Goal: Task Accomplishment & Management: Manage account settings

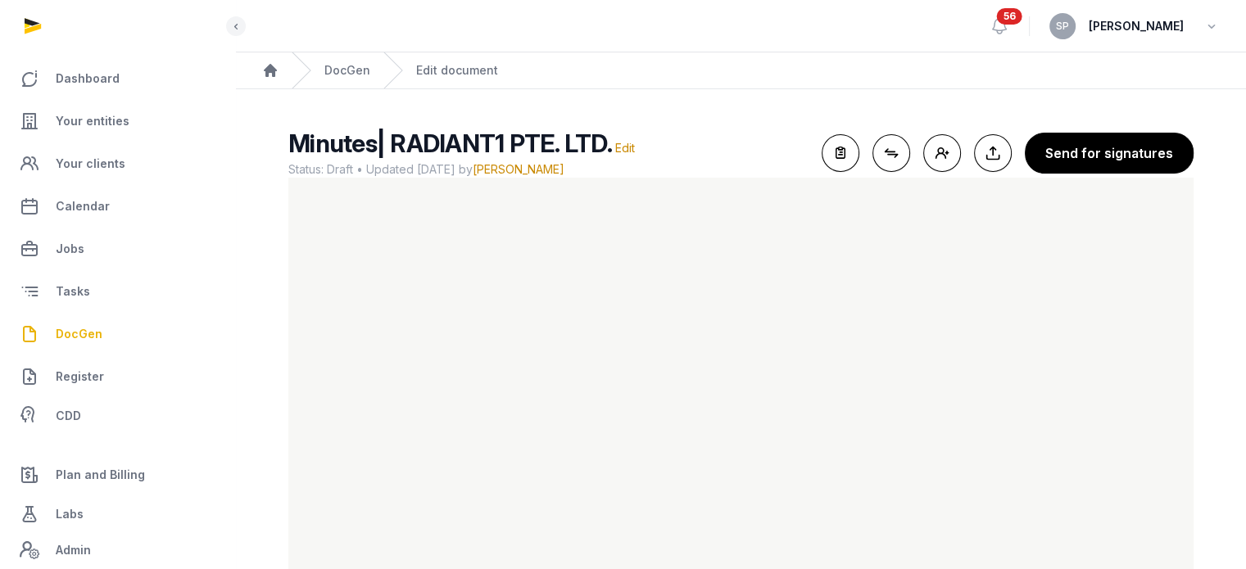
click at [127, 125] on link "Your entities" at bounding box center [117, 121] width 209 height 39
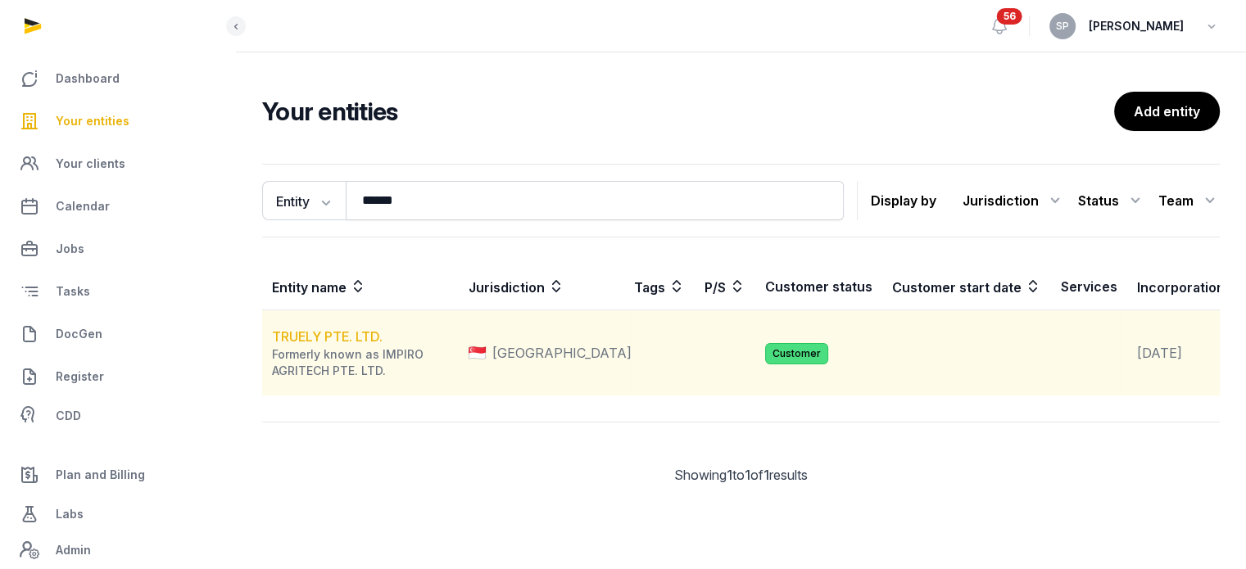
click at [355, 345] on link "TRUELY PTE. LTD." at bounding box center [327, 337] width 111 height 16
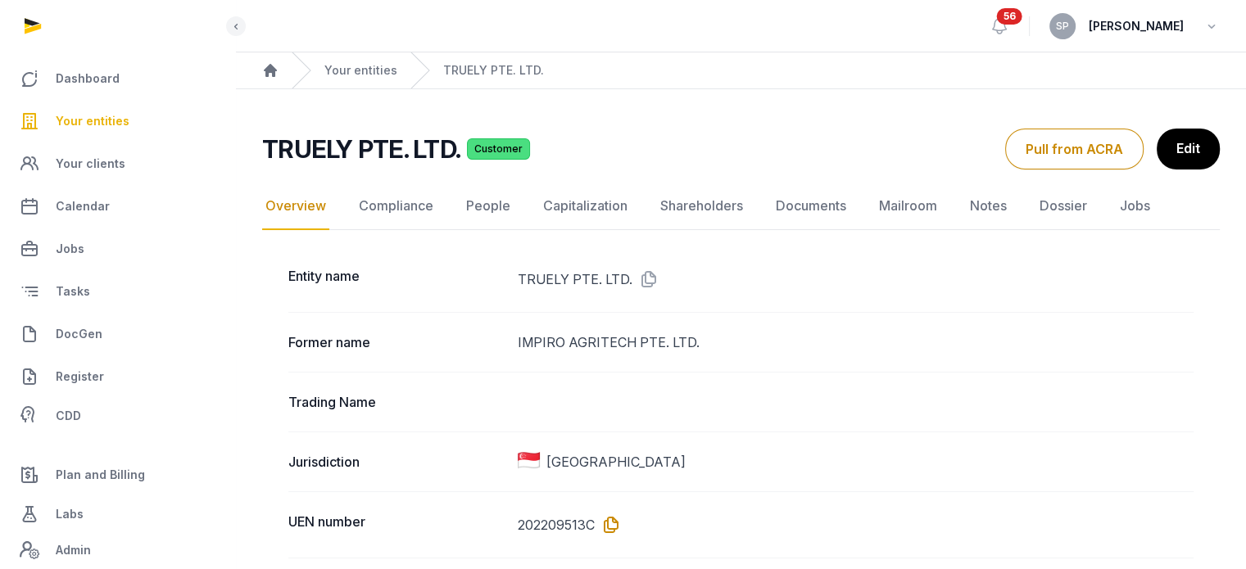
click at [614, 528] on icon at bounding box center [608, 525] width 26 height 26
click at [779, 206] on link "Documents" at bounding box center [811, 207] width 77 height 48
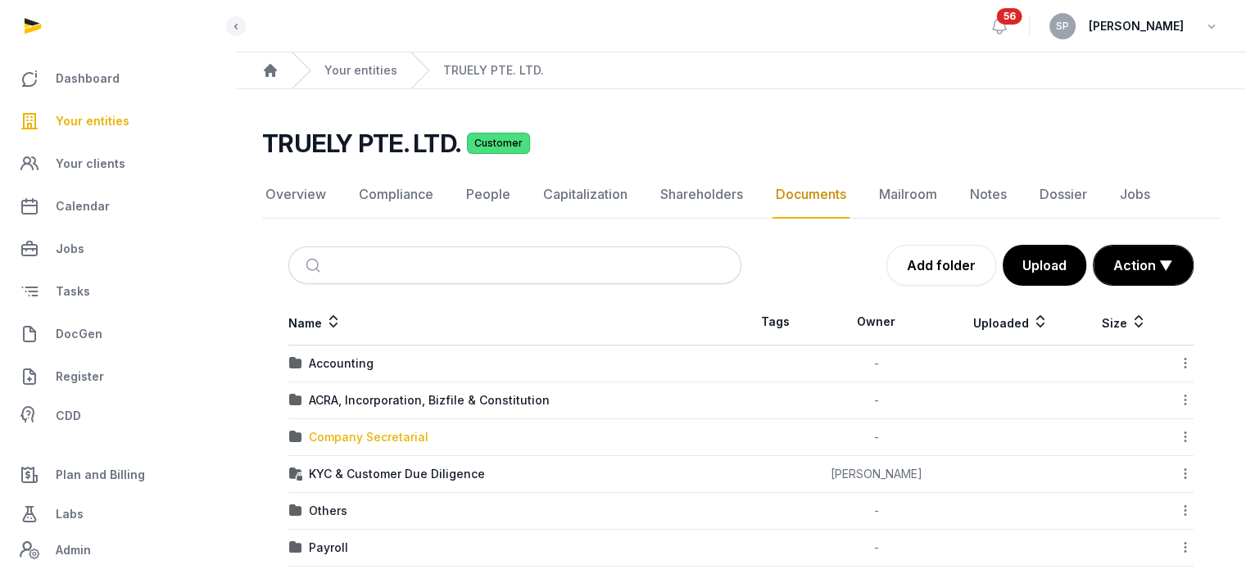
click at [372, 432] on div "Company Secretarial" at bounding box center [369, 437] width 120 height 16
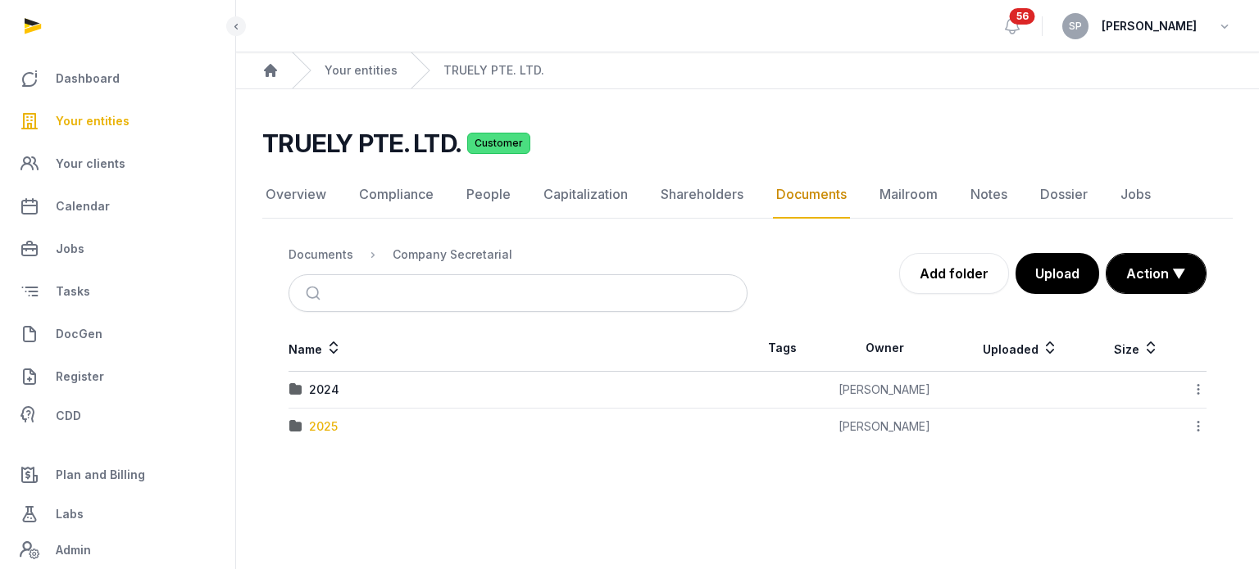
click at [333, 422] on div "2025" at bounding box center [323, 427] width 29 height 16
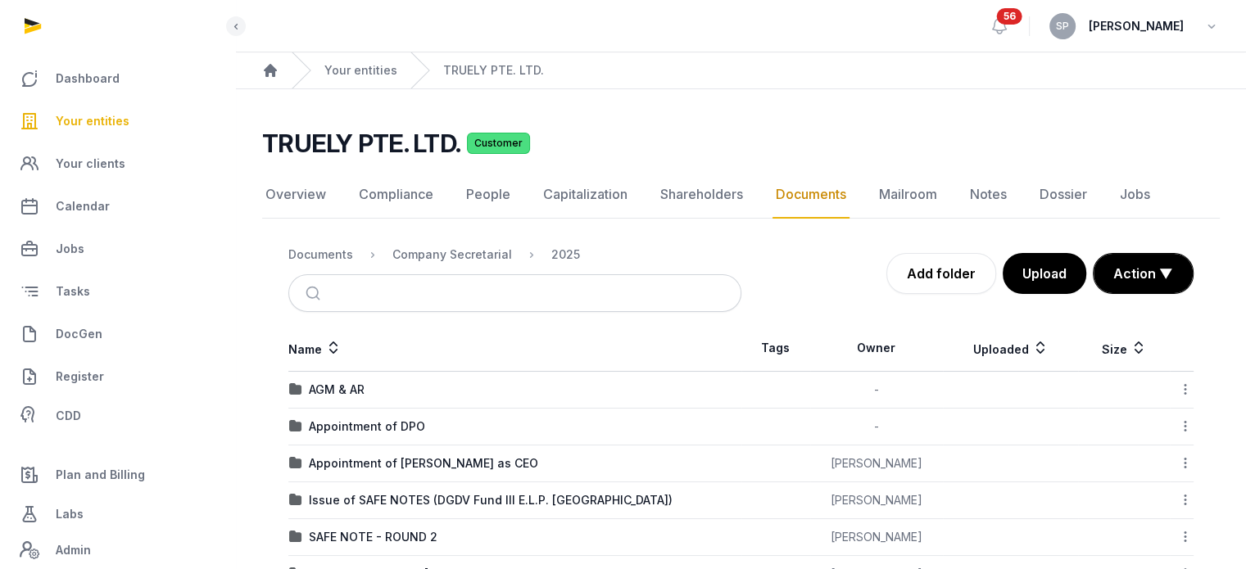
scroll to position [164, 0]
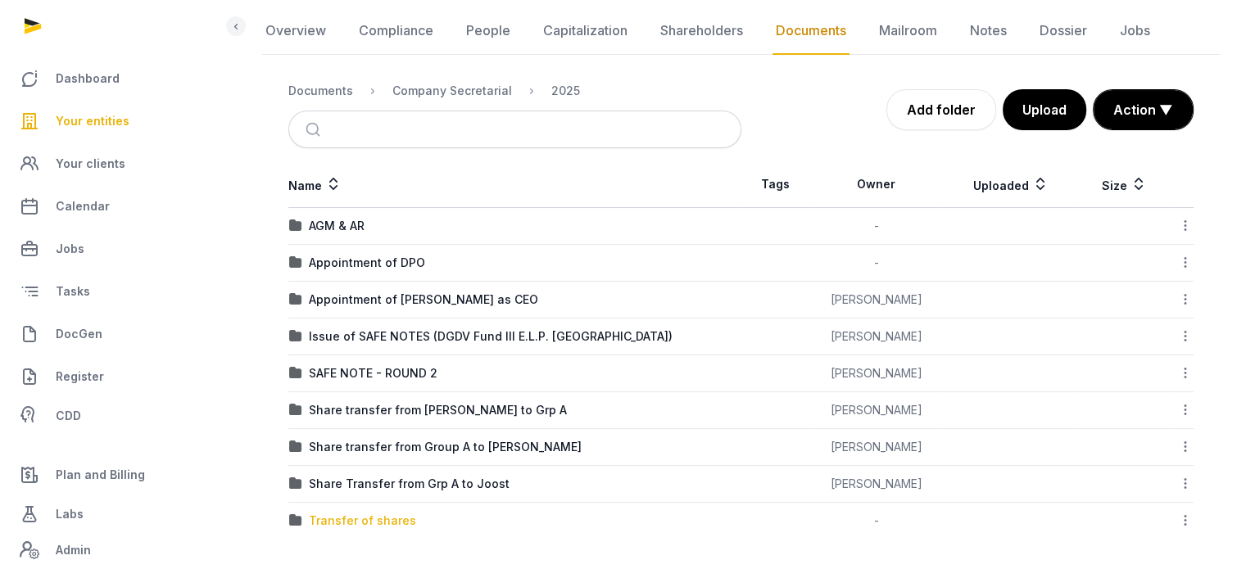
click at [347, 520] on div "Transfer of shares" at bounding box center [362, 521] width 107 height 16
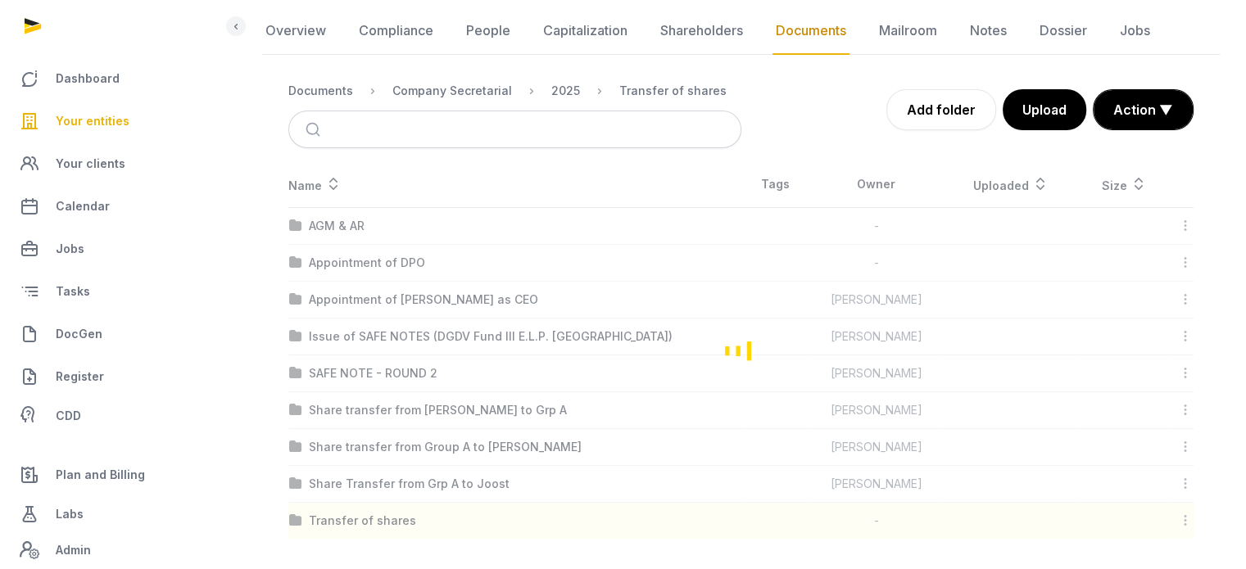
scroll to position [63, 0]
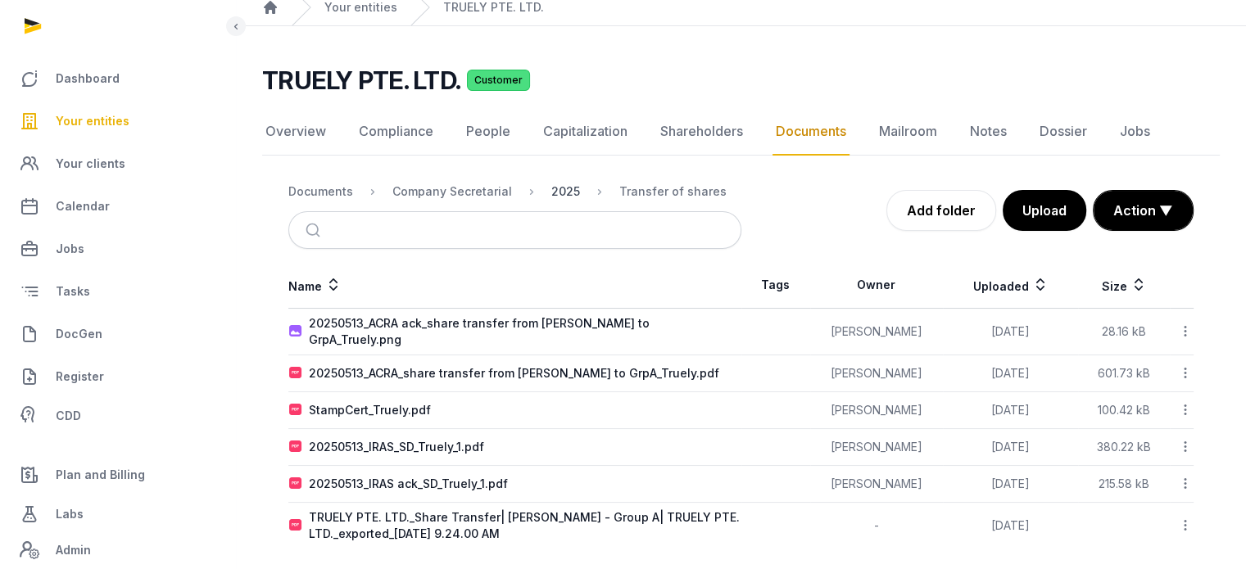
click at [560, 197] on div "2025" at bounding box center [565, 192] width 29 height 16
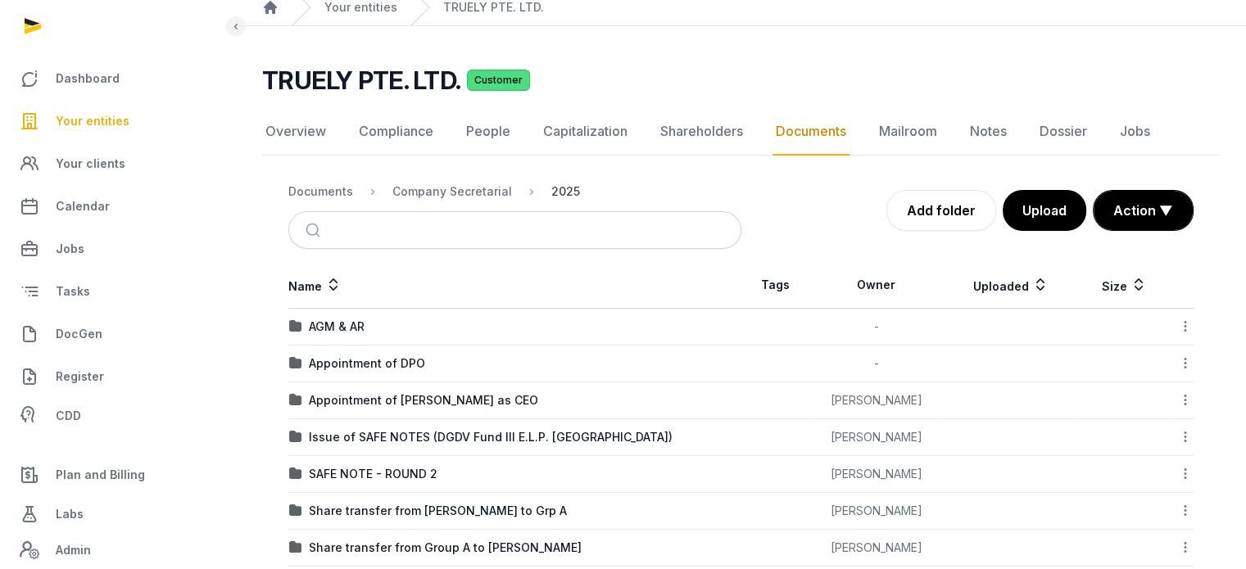
scroll to position [164, 0]
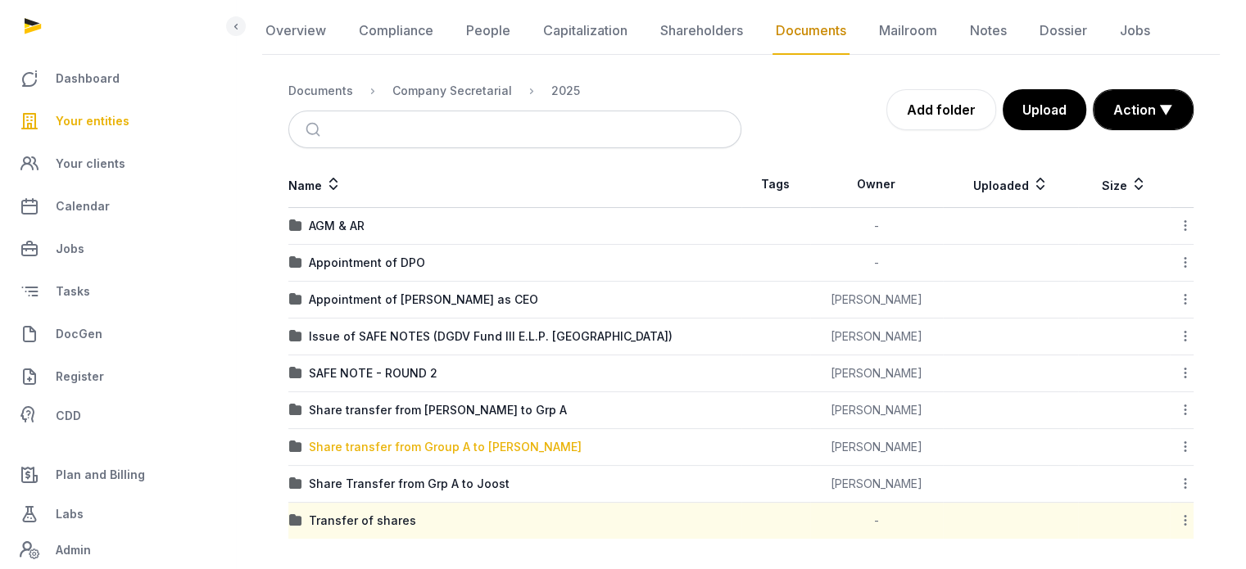
click at [438, 452] on div "Share transfer from Group A to [PERSON_NAME]" at bounding box center [445, 447] width 273 height 16
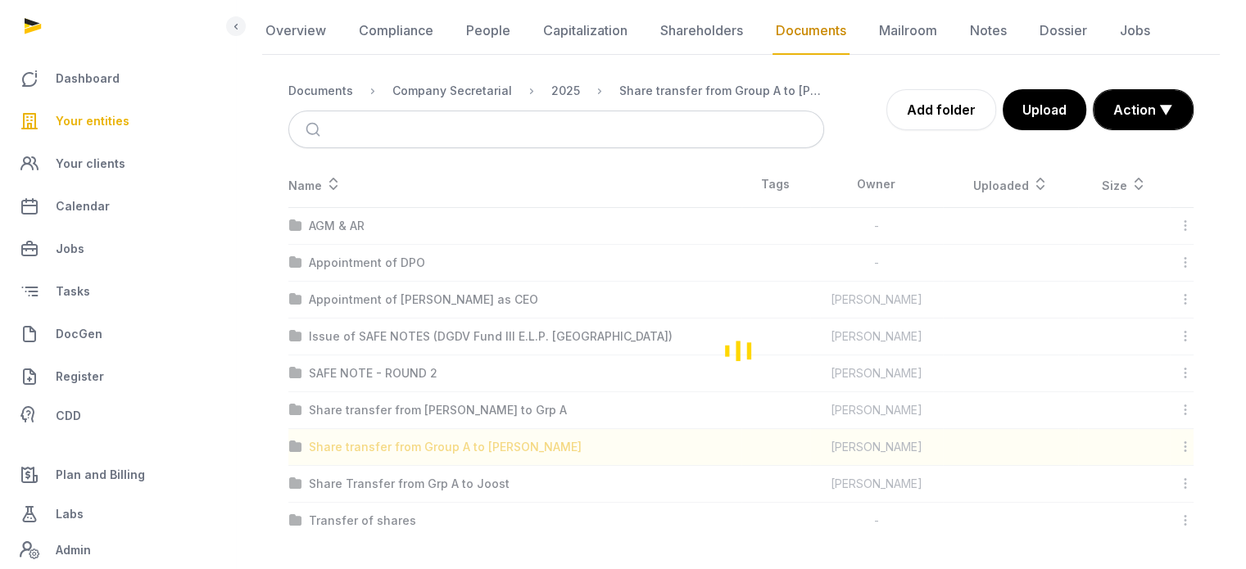
scroll to position [0, 0]
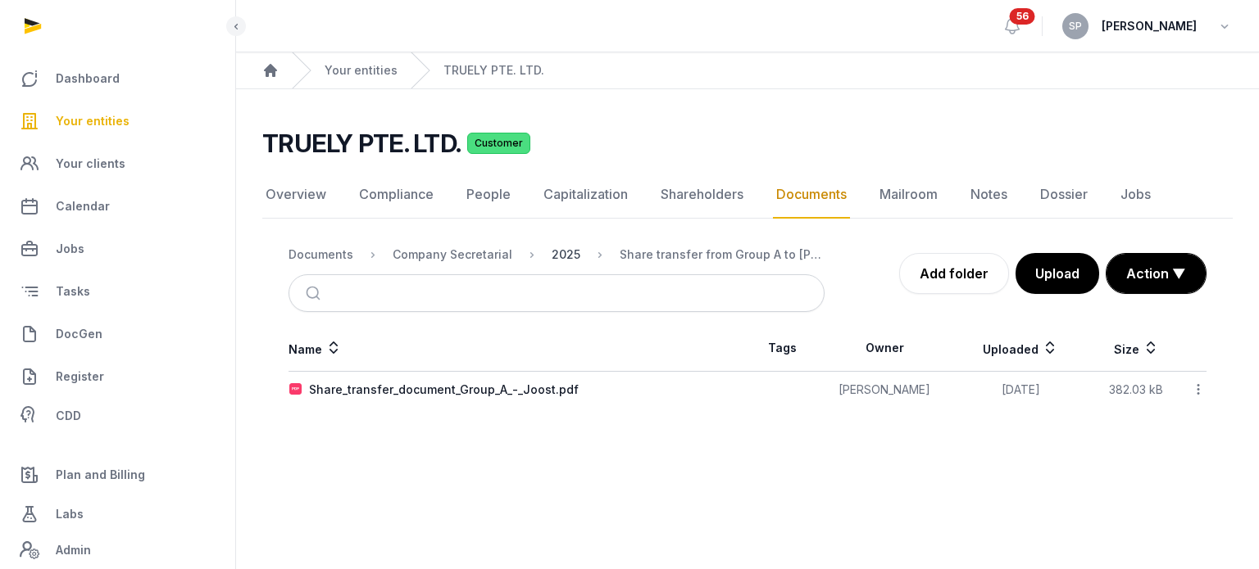
click at [553, 253] on div "2025" at bounding box center [565, 255] width 29 height 16
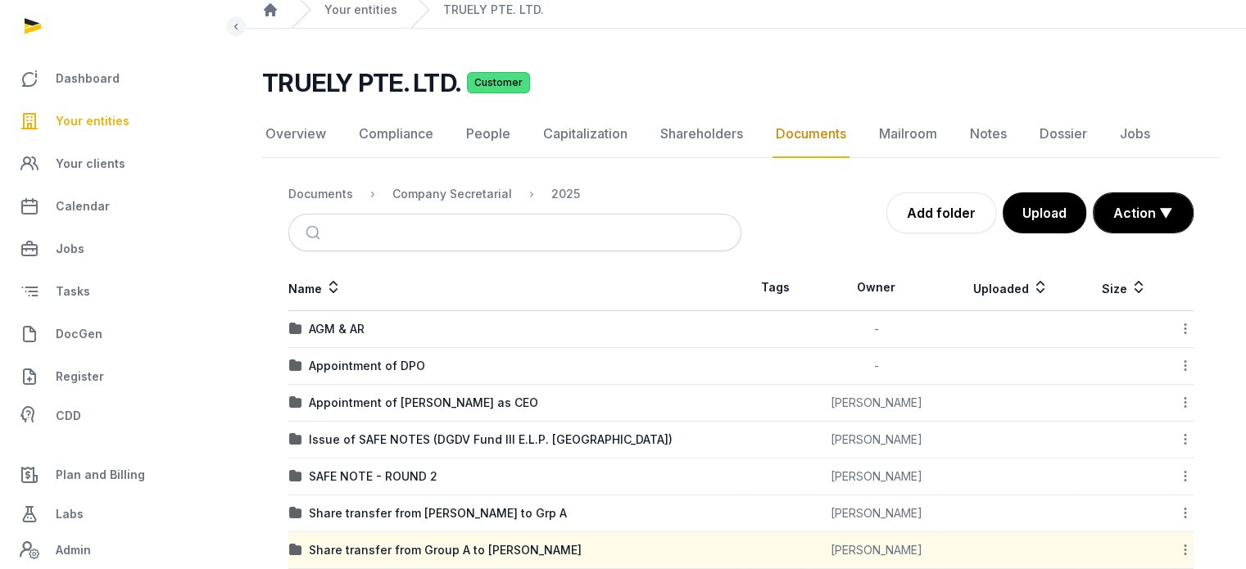
scroll to position [164, 0]
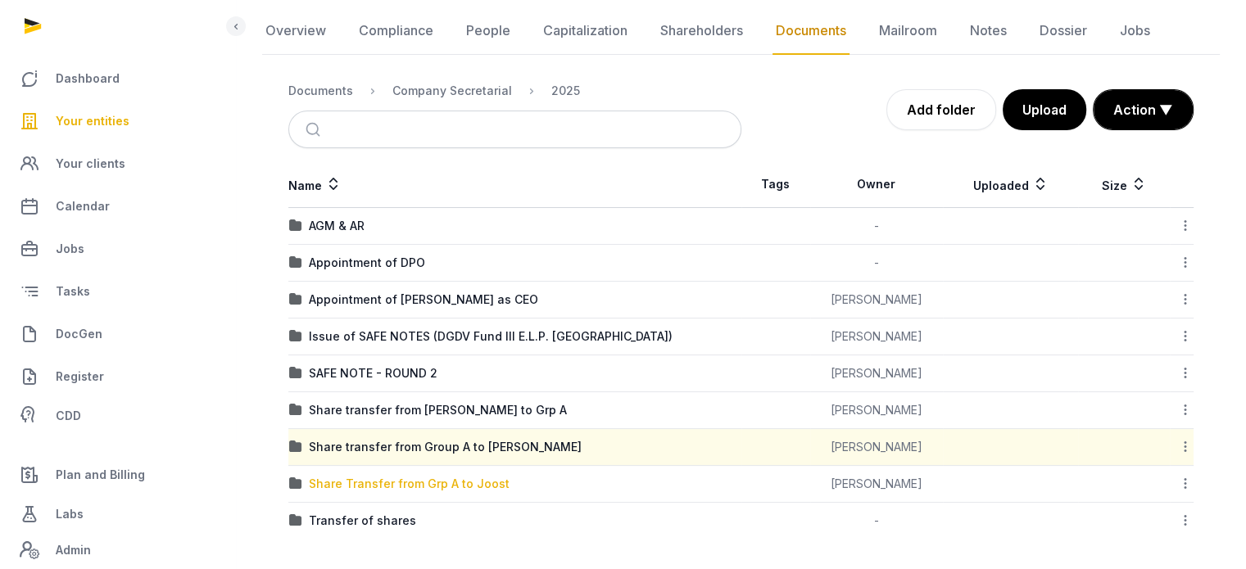
click at [491, 476] on div "Share Transfer from Grp A to Joost" at bounding box center [409, 484] width 201 height 16
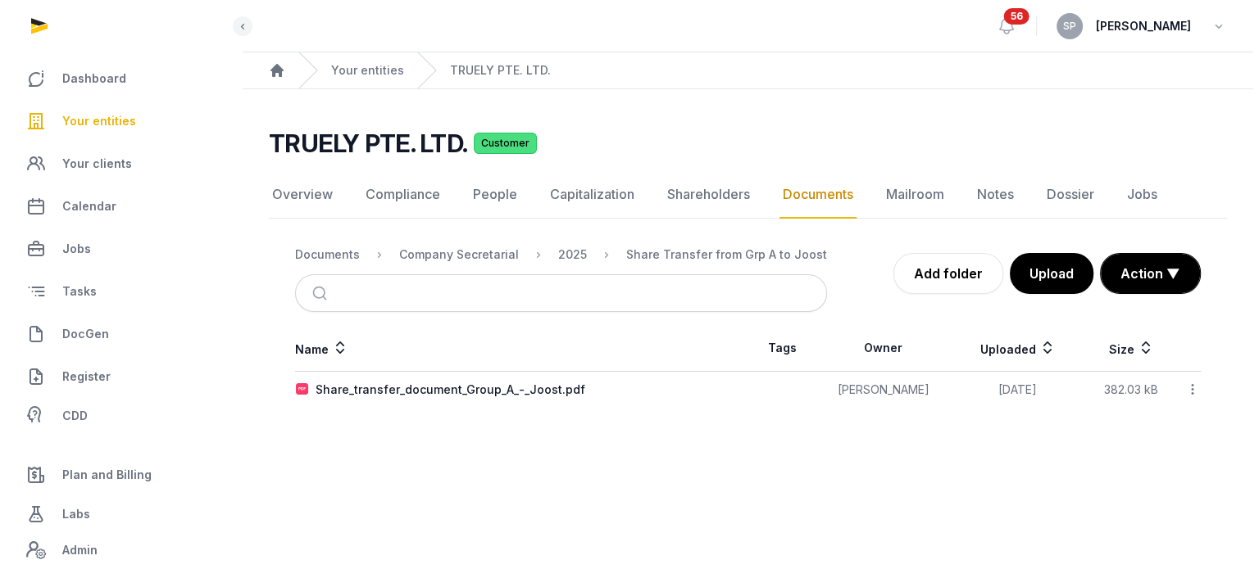
scroll to position [0, 0]
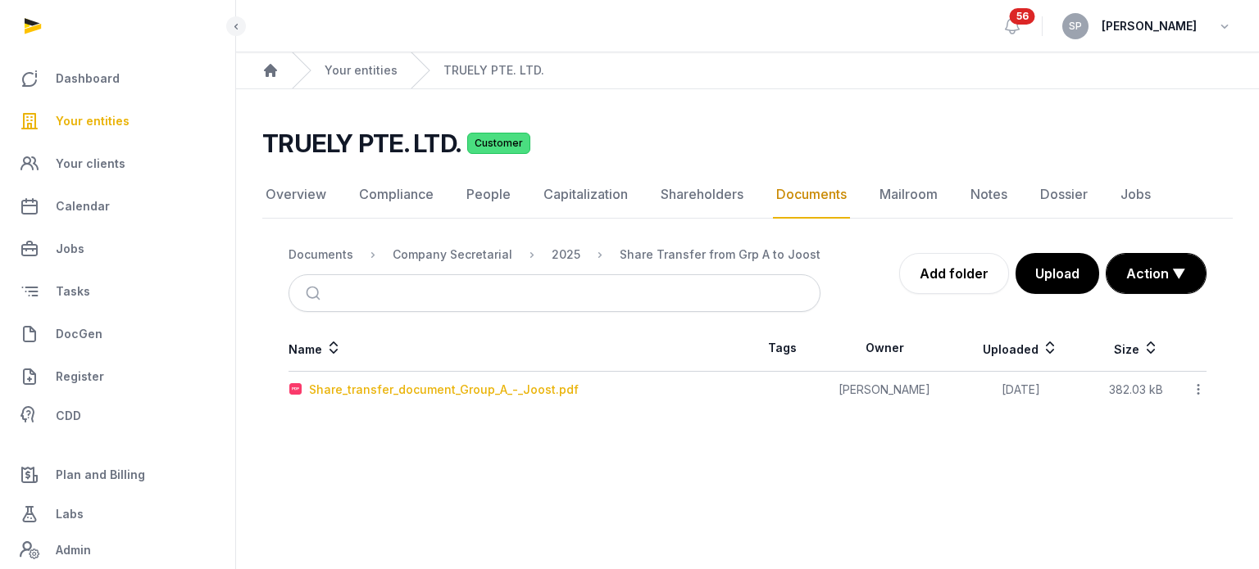
click at [531, 389] on div "Share_transfer_document_Group_A_-_Joost.pdf" at bounding box center [444, 390] width 270 height 16
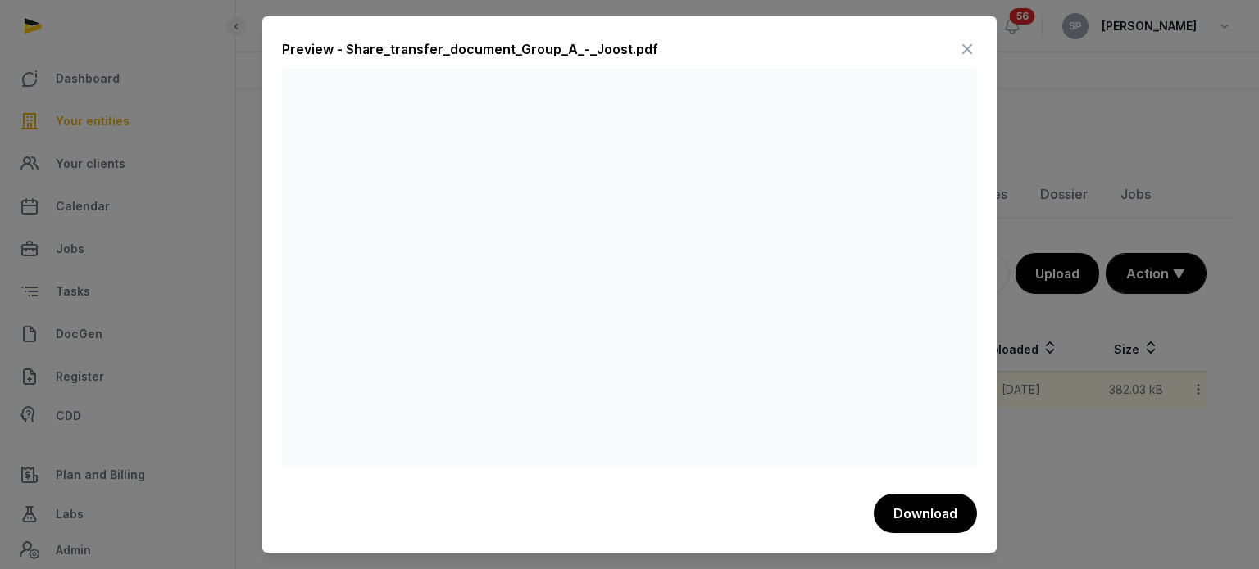
click at [968, 55] on icon at bounding box center [967, 49] width 20 height 26
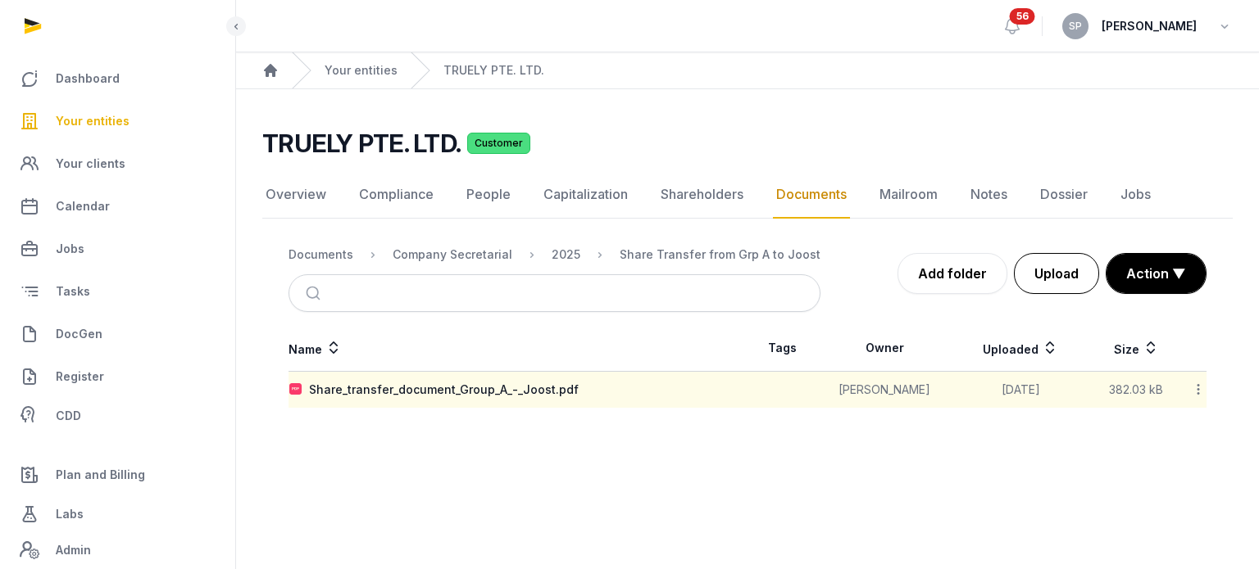
click at [1055, 268] on button "Upload" at bounding box center [1056, 273] width 85 height 41
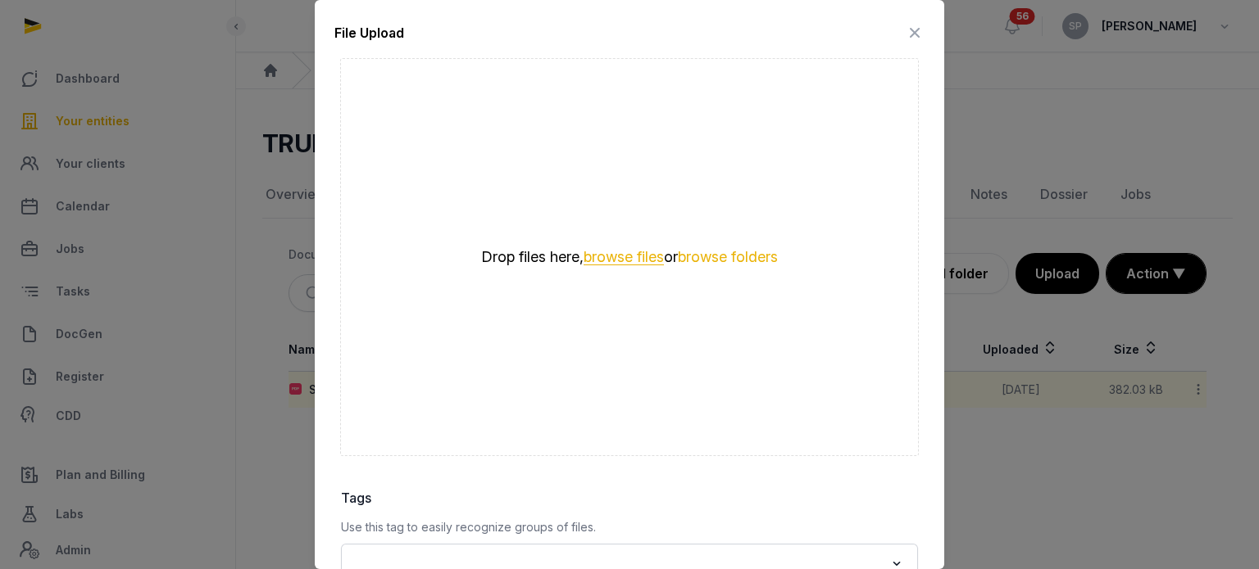
click at [631, 250] on button "browse files" at bounding box center [623, 258] width 80 height 16
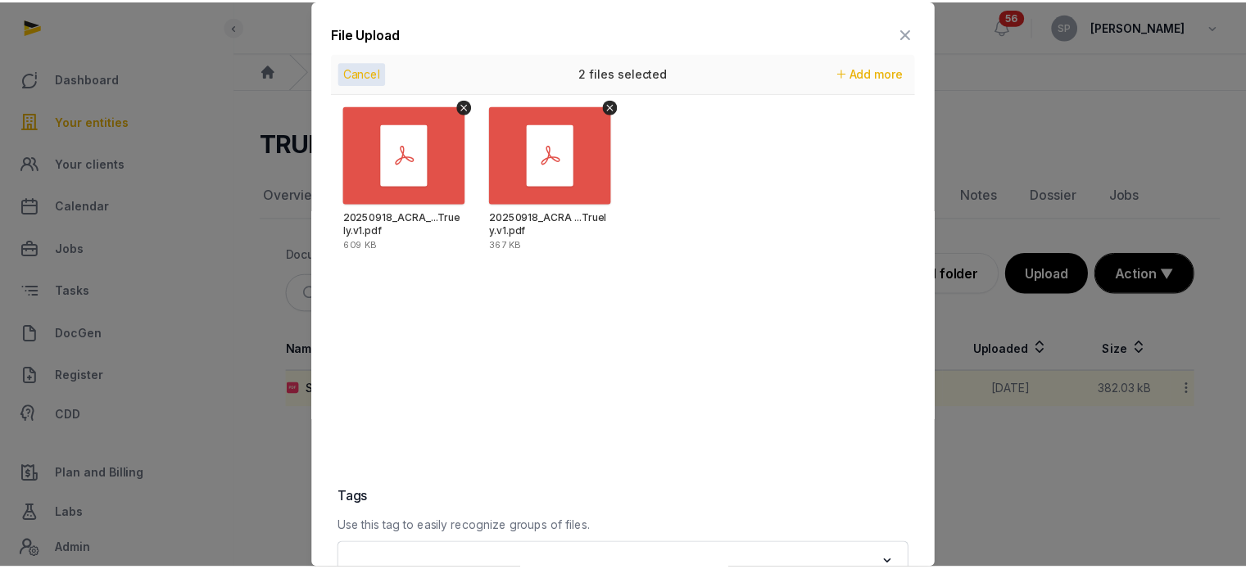
scroll to position [231, 0]
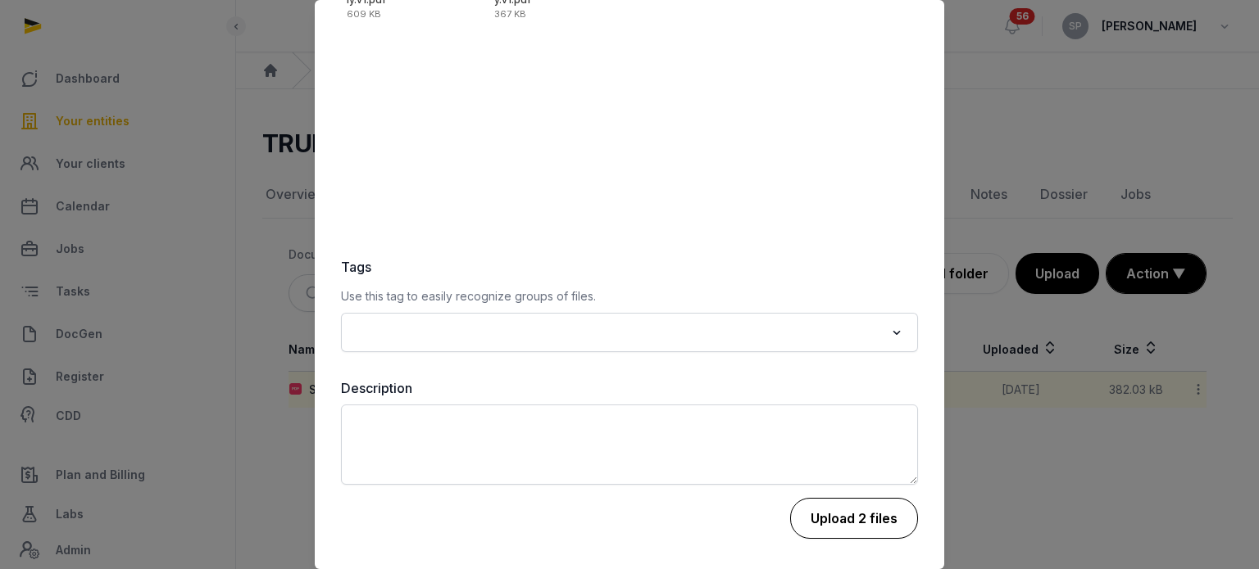
click at [873, 524] on button "Upload 2 files" at bounding box center [854, 518] width 128 height 41
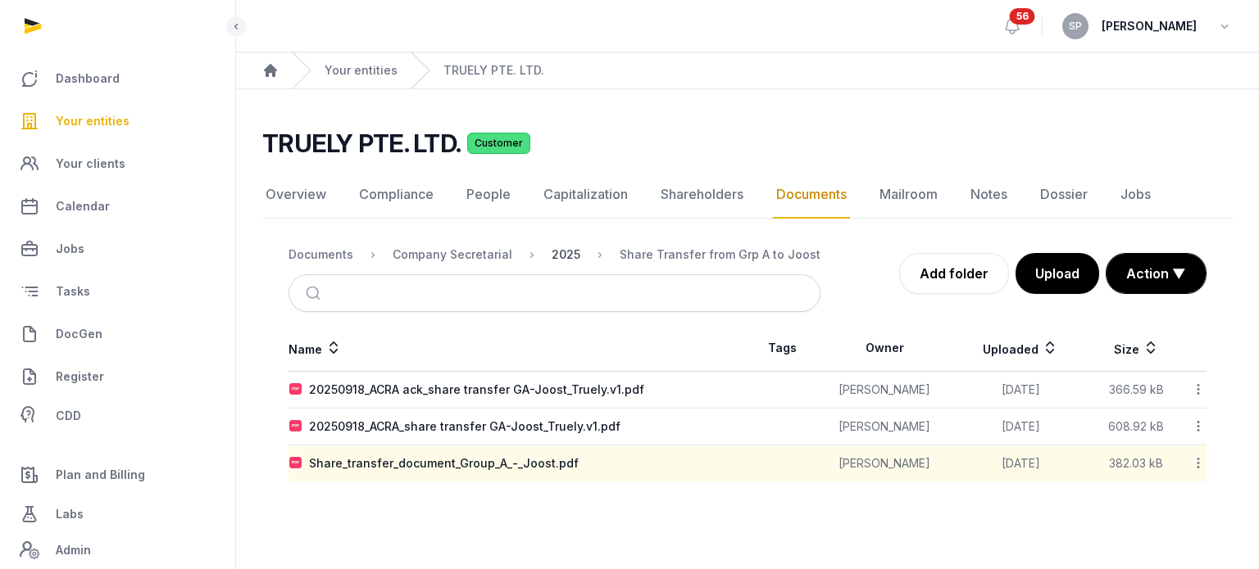
click at [551, 255] on div "2025" at bounding box center [565, 255] width 29 height 16
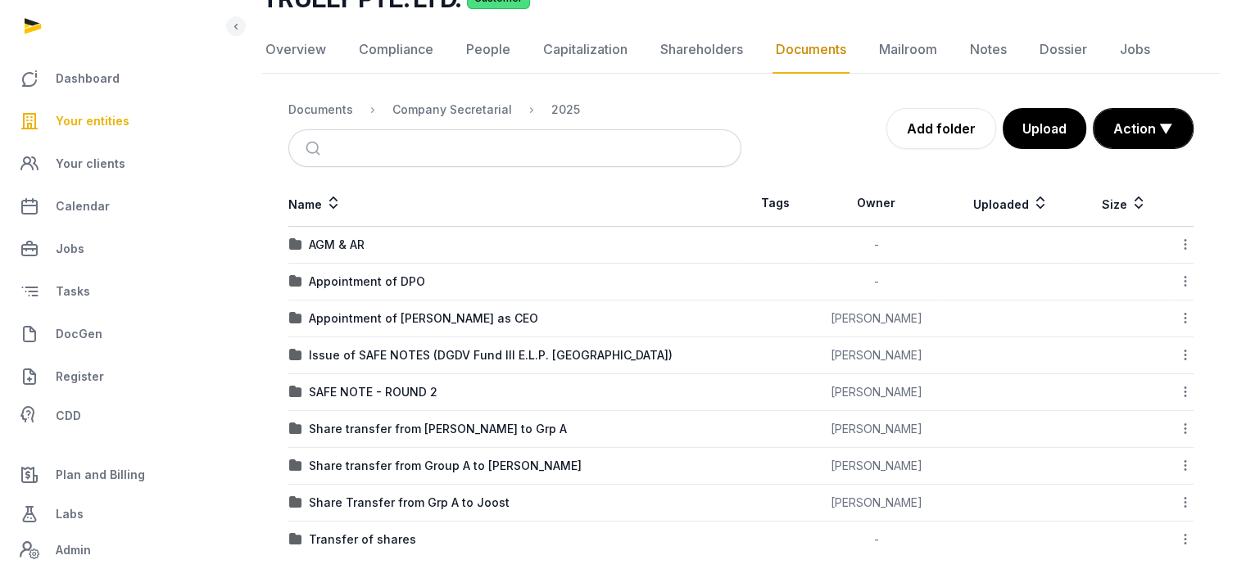
scroll to position [164, 0]
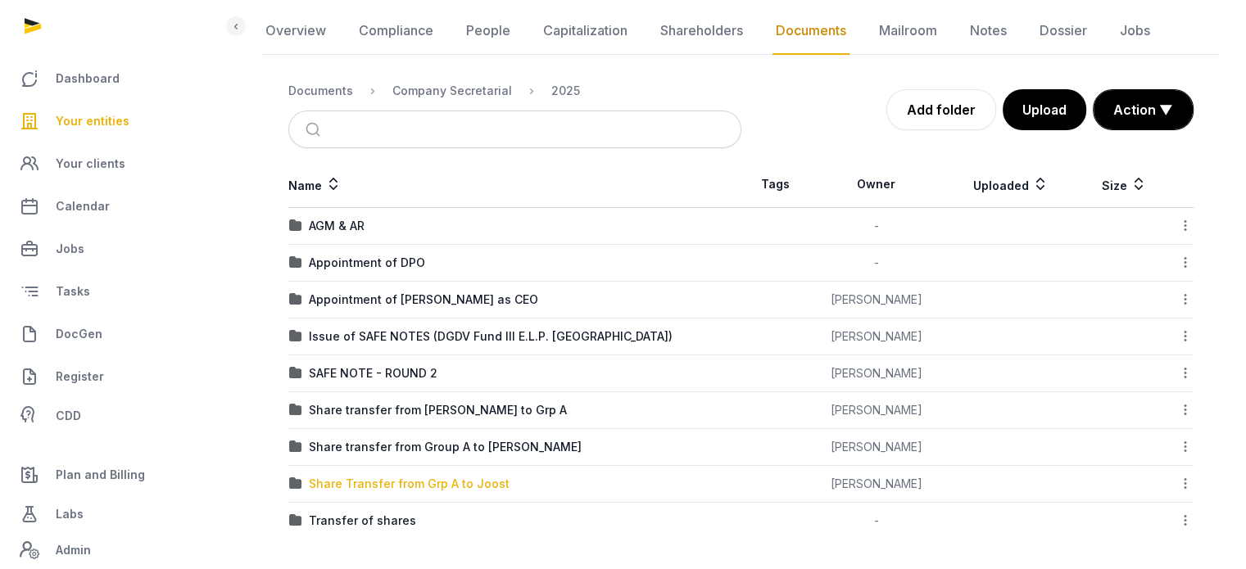
click at [445, 481] on div "Share Transfer from Grp A to Joost" at bounding box center [409, 484] width 201 height 16
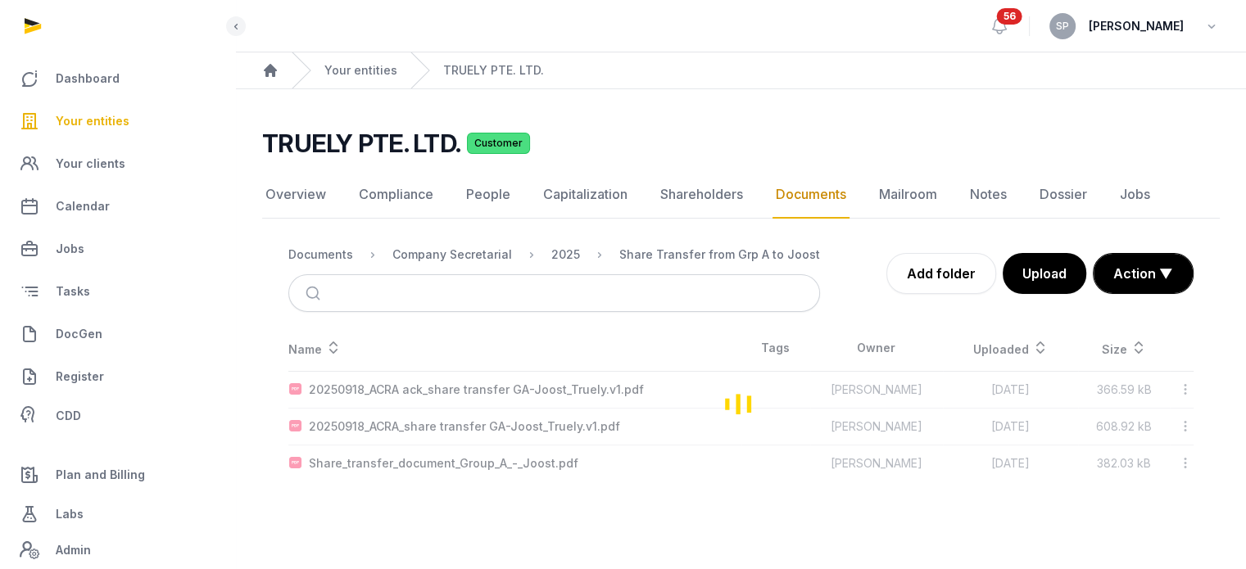
scroll to position [0, 0]
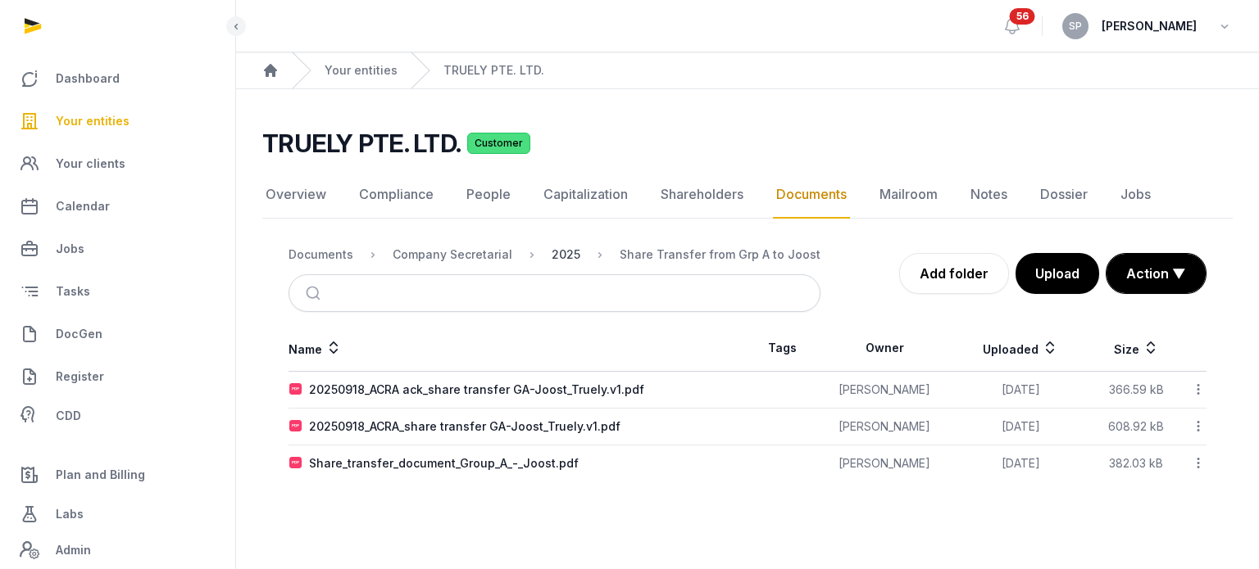
click at [564, 252] on div "2025" at bounding box center [565, 255] width 29 height 16
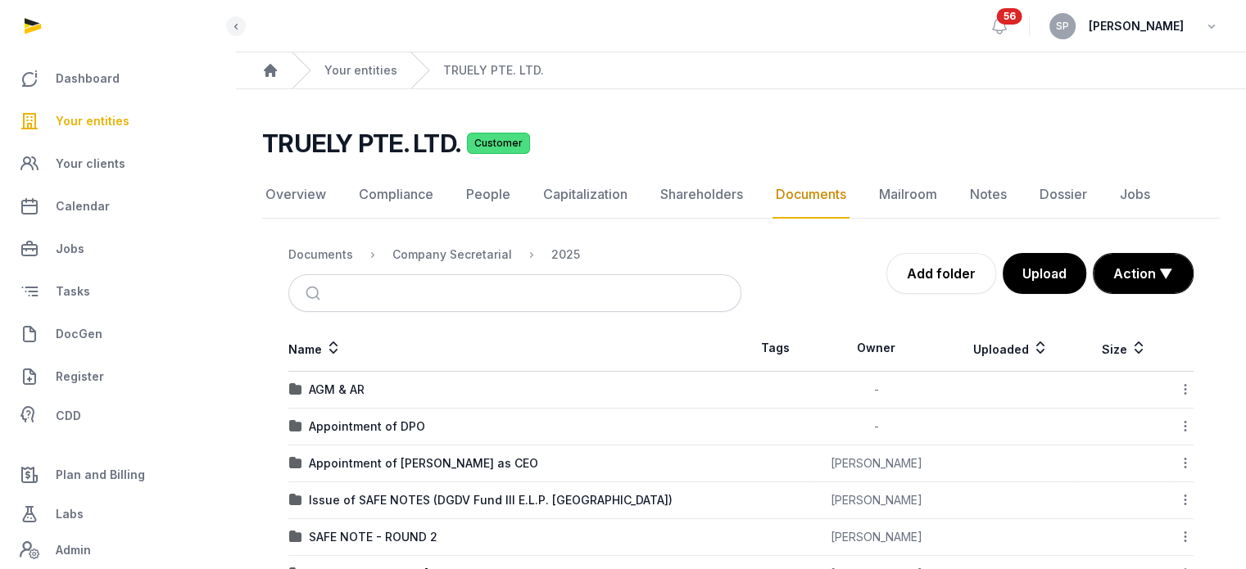
scroll to position [164, 0]
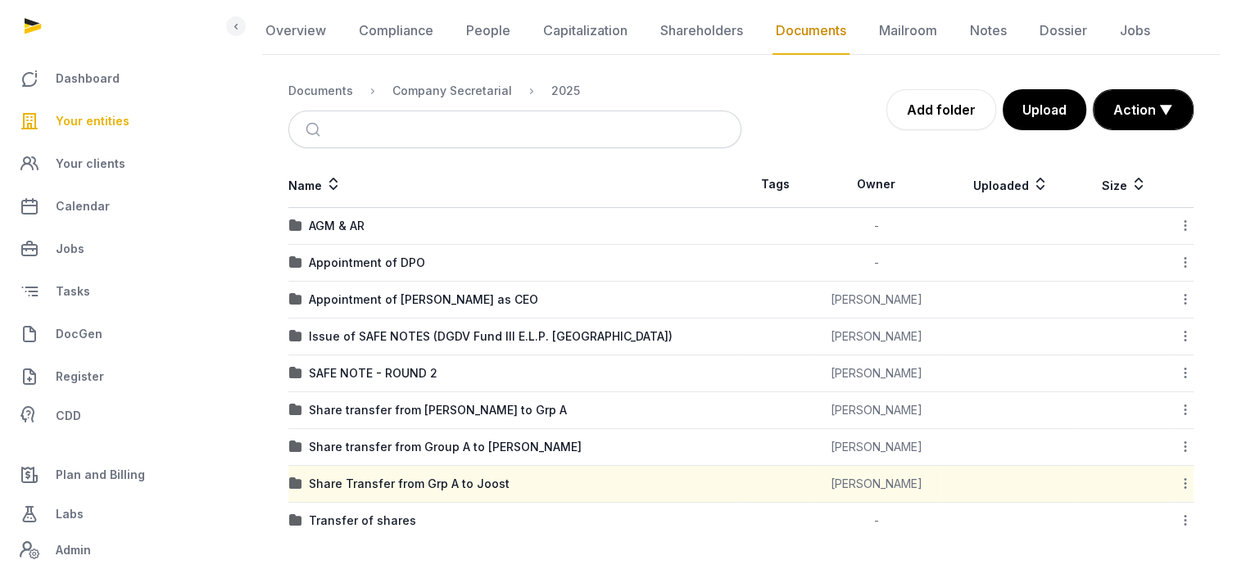
click at [1185, 484] on icon at bounding box center [1185, 483] width 15 height 17
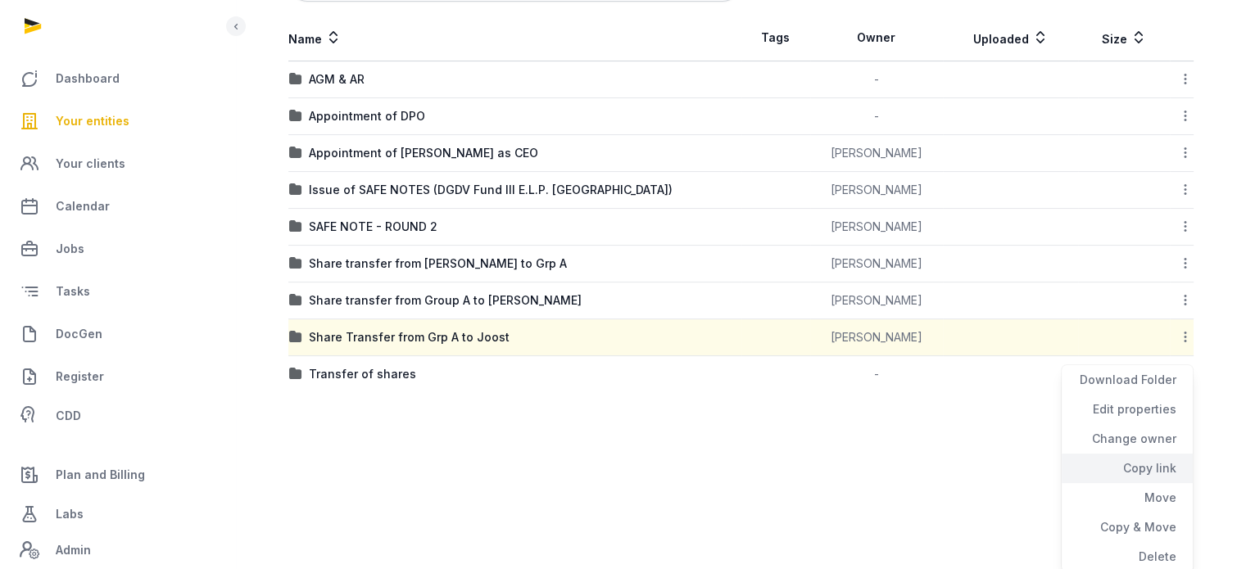
click at [1151, 454] on div "Copy link" at bounding box center [1127, 468] width 131 height 29
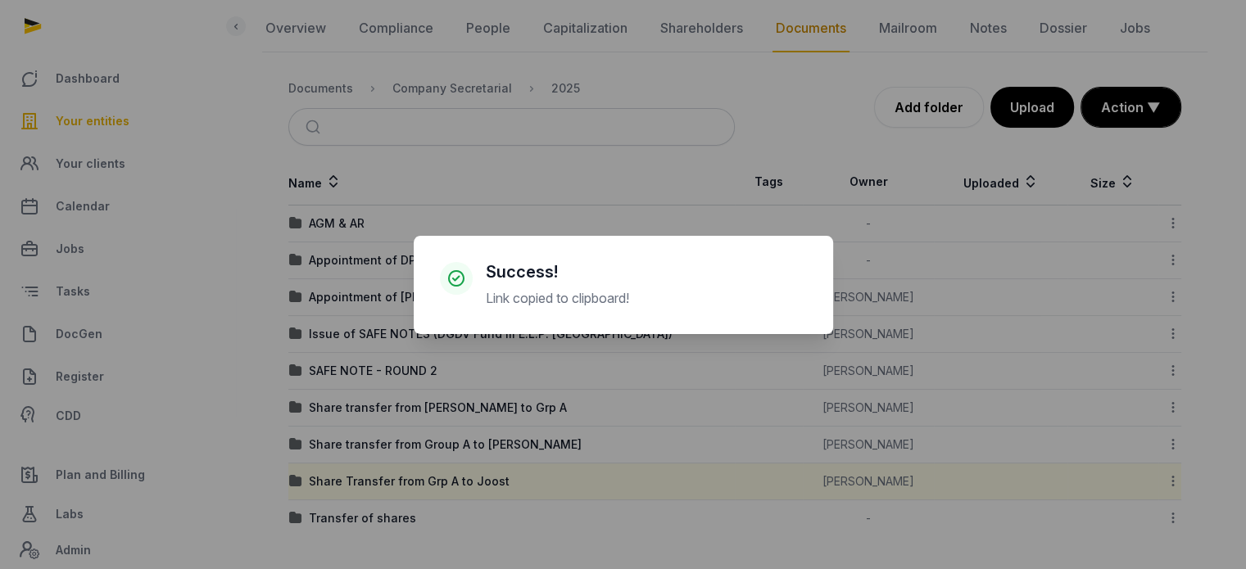
scroll to position [164, 0]
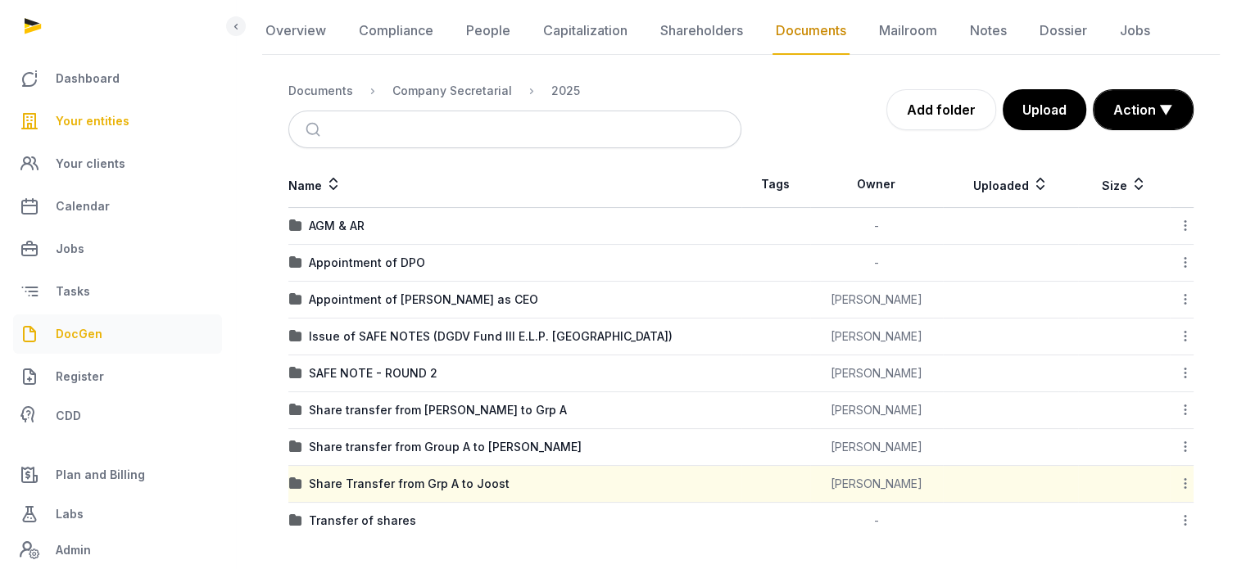
click at [71, 346] on link "DocGen" at bounding box center [117, 334] width 209 height 39
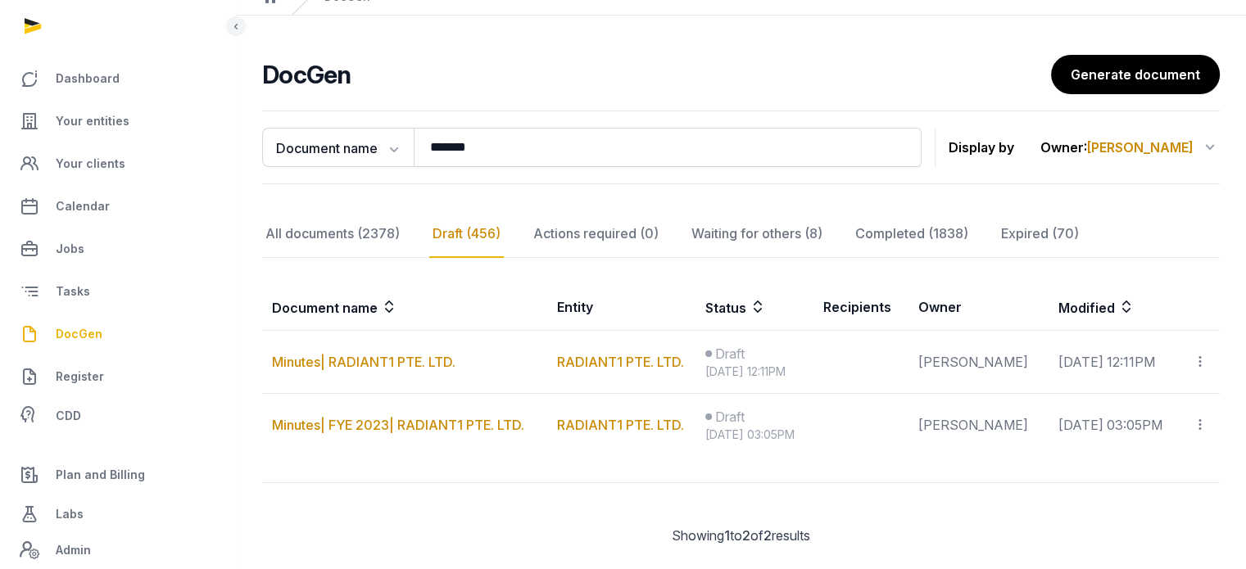
scroll to position [104, 0]
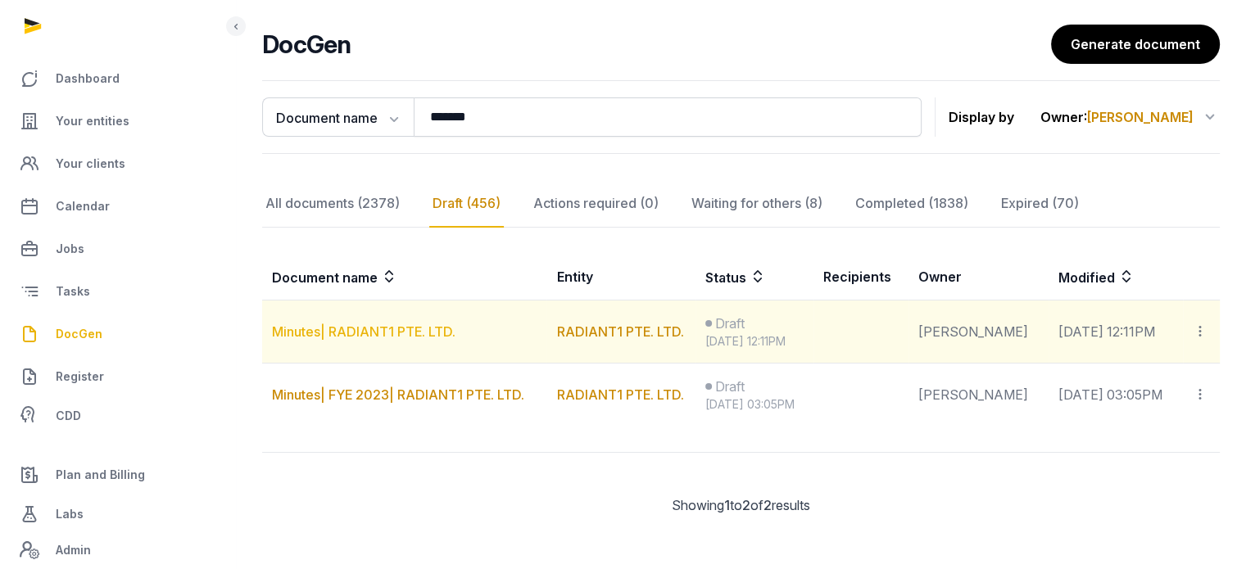
click at [411, 327] on link "Minutes| RADIANT1 PTE. LTD." at bounding box center [364, 332] width 184 height 16
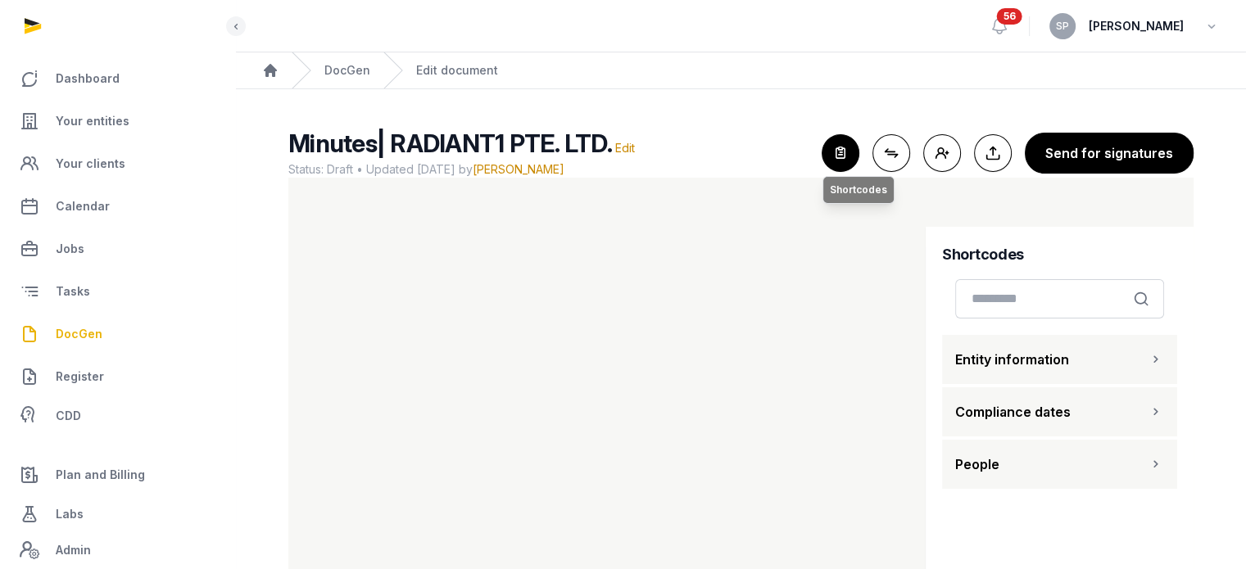
click at [854, 152] on icon "button" at bounding box center [841, 153] width 36 height 36
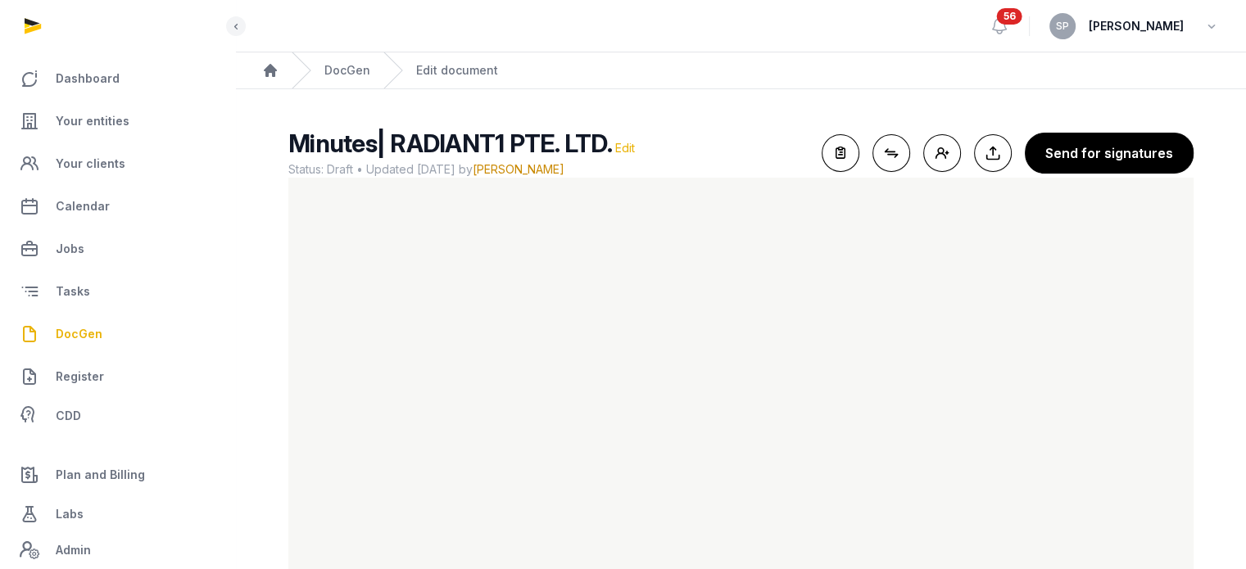
click at [624, 147] on span "Edit" at bounding box center [625, 148] width 20 height 14
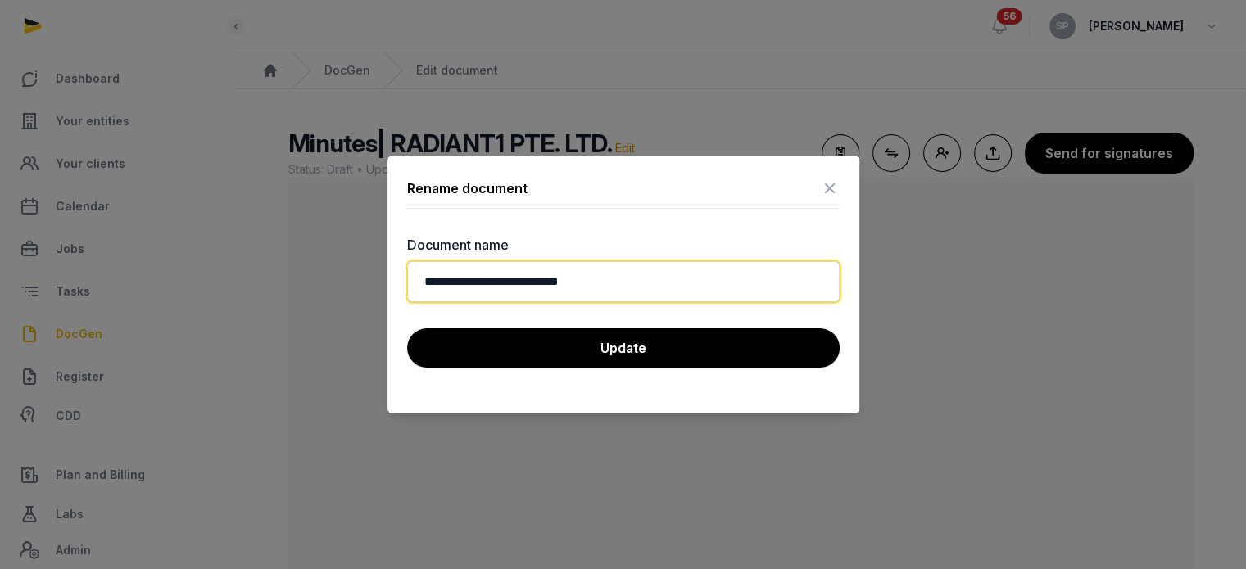
click at [472, 286] on input "**********" at bounding box center [623, 281] width 433 height 41
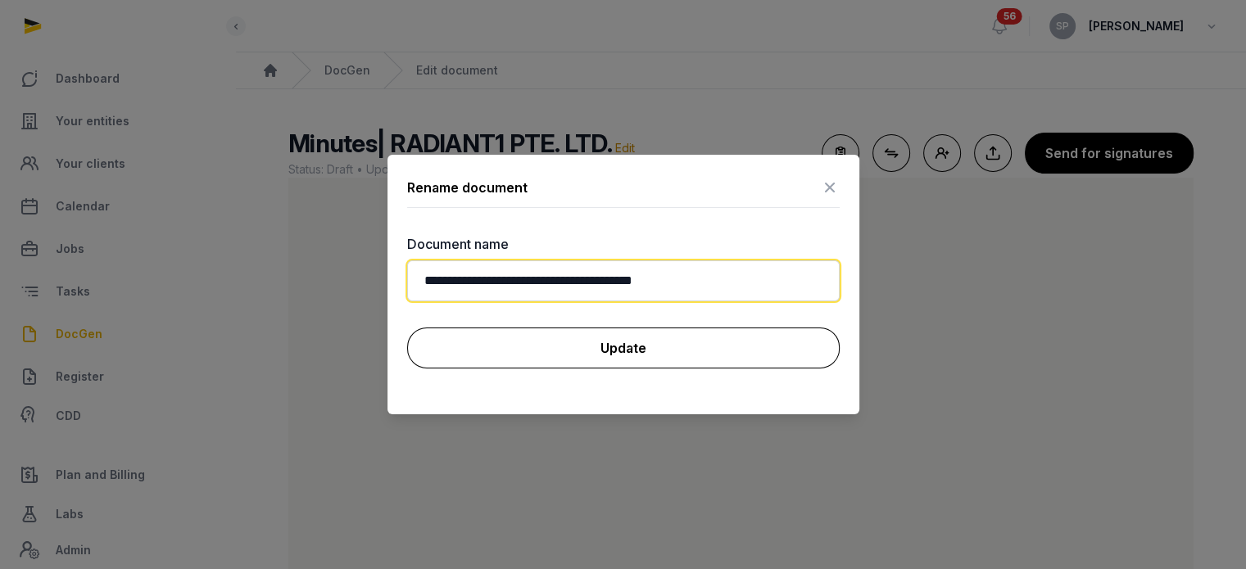
type input "**********"
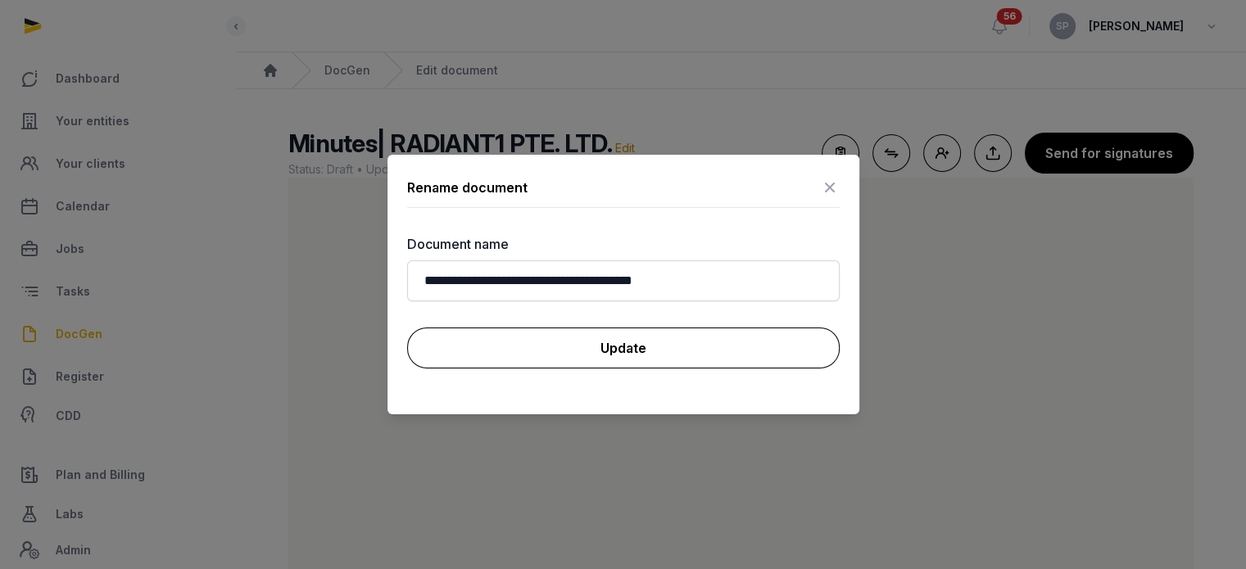
click at [519, 347] on button "Update" at bounding box center [623, 348] width 433 height 41
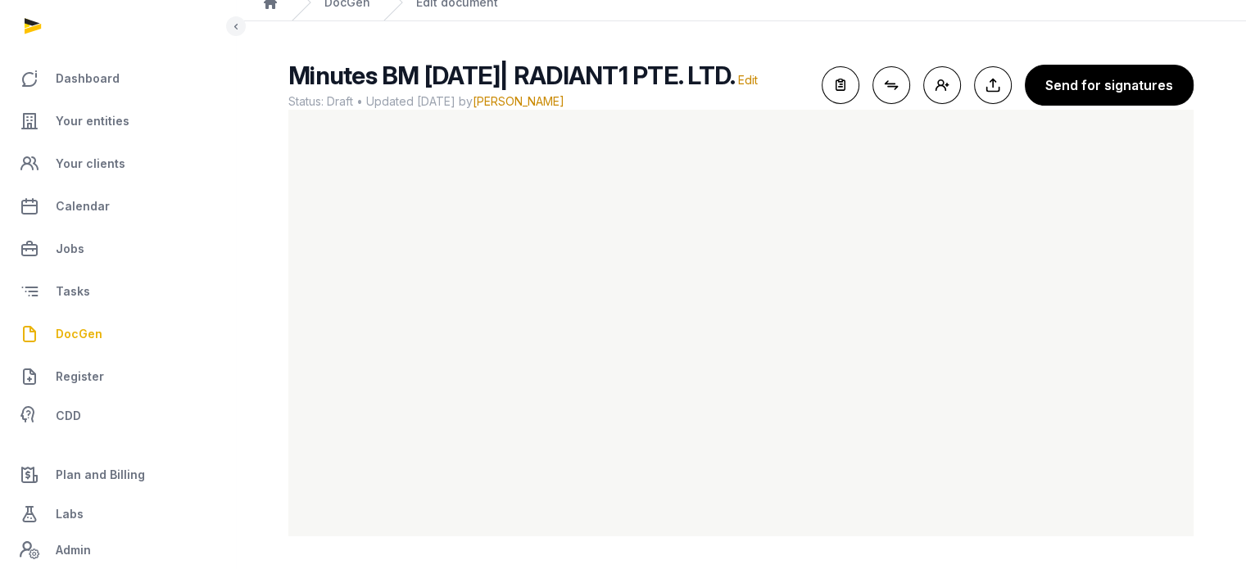
scroll to position [88, 0]
click at [125, 122] on span "Your entities" at bounding box center [93, 121] width 74 height 20
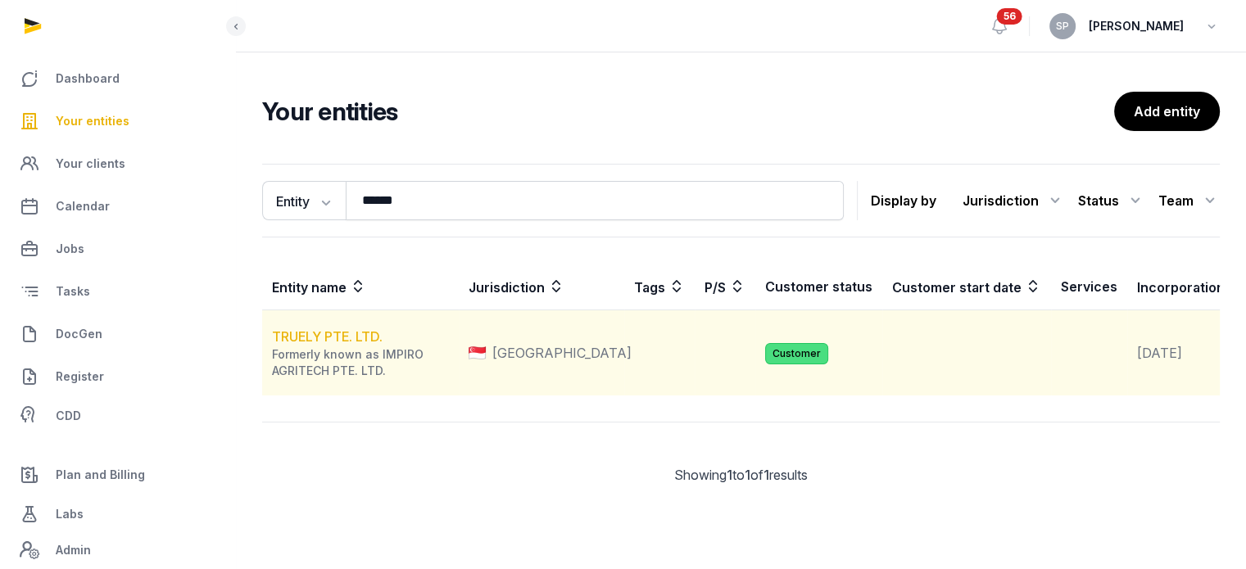
click at [367, 345] on link "TRUELY PTE. LTD." at bounding box center [327, 337] width 111 height 16
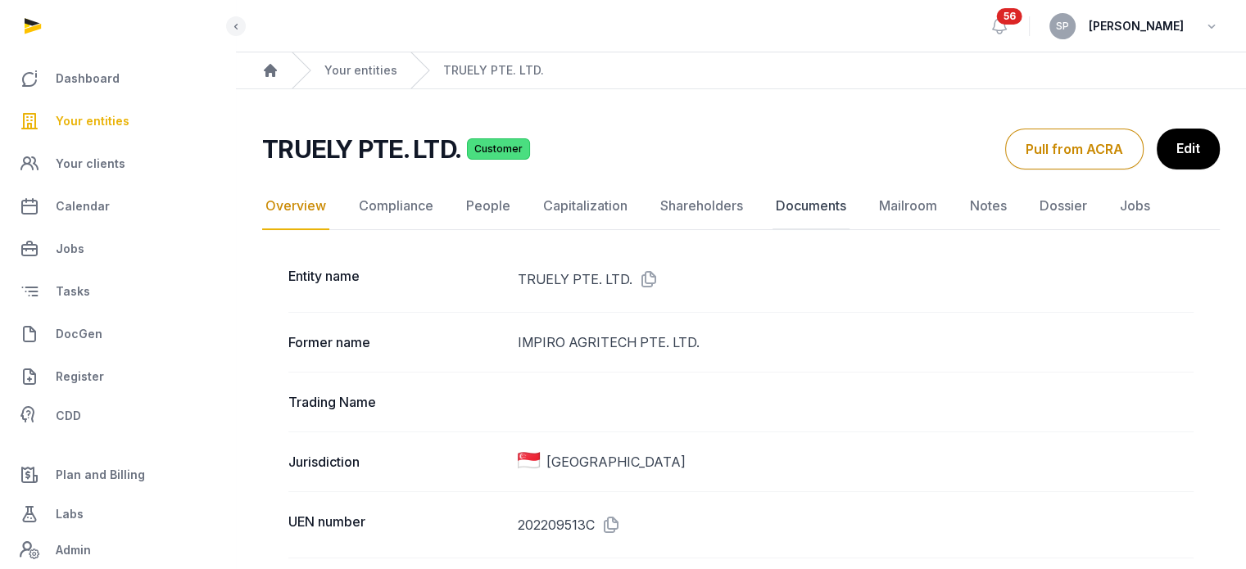
click at [824, 206] on link "Documents" at bounding box center [811, 207] width 77 height 48
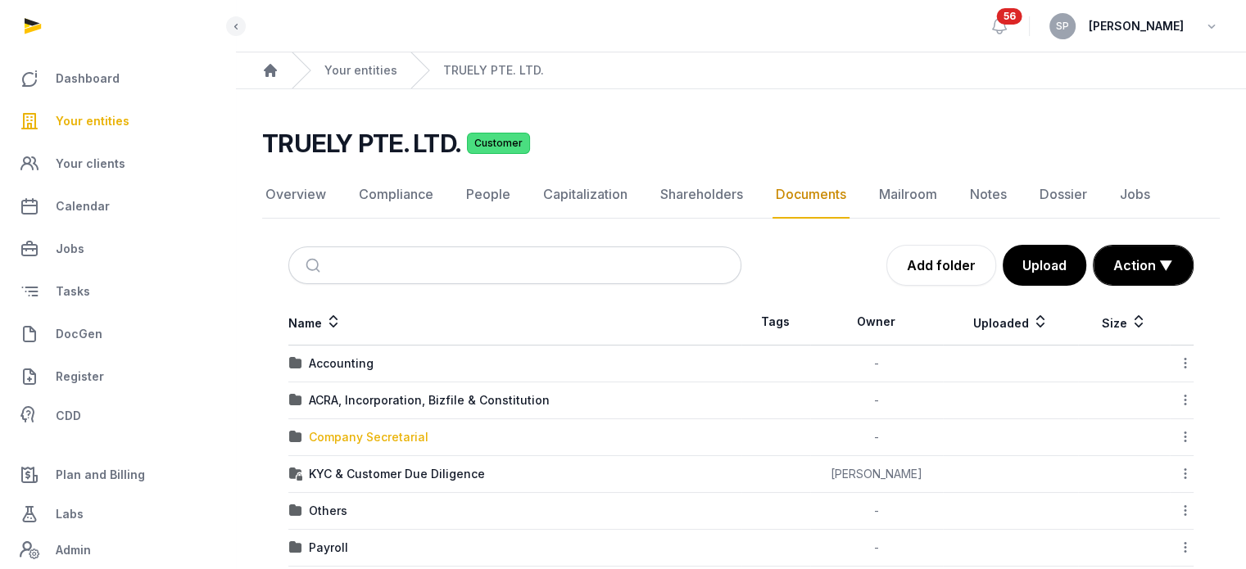
click at [393, 435] on div "Company Secretarial" at bounding box center [369, 437] width 120 height 16
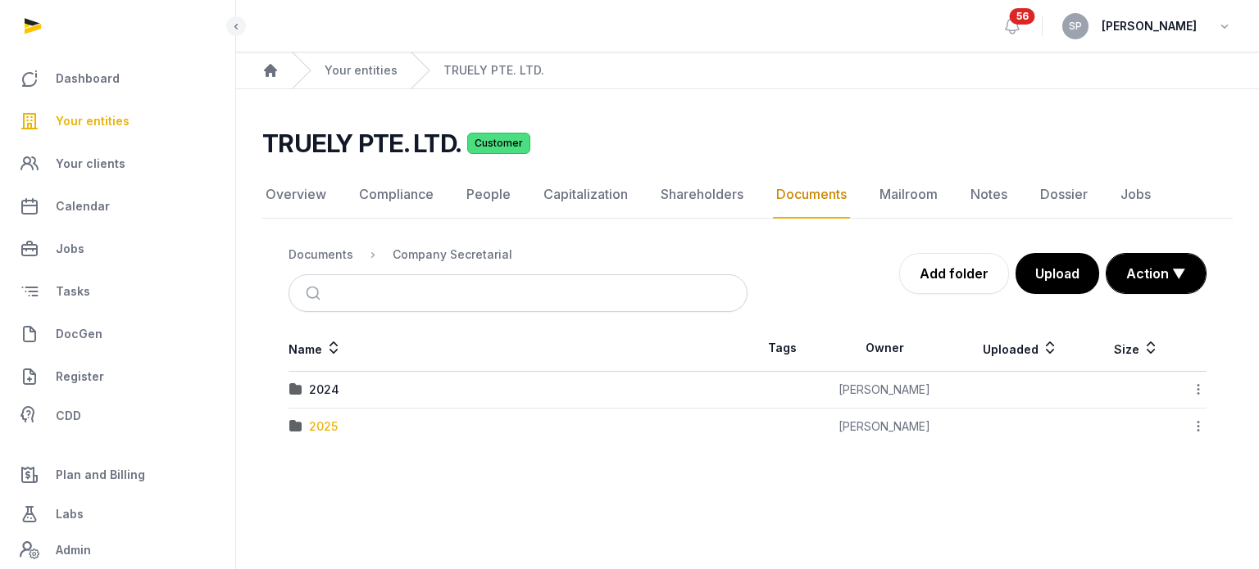
click at [334, 419] on div "2025" at bounding box center [323, 427] width 29 height 16
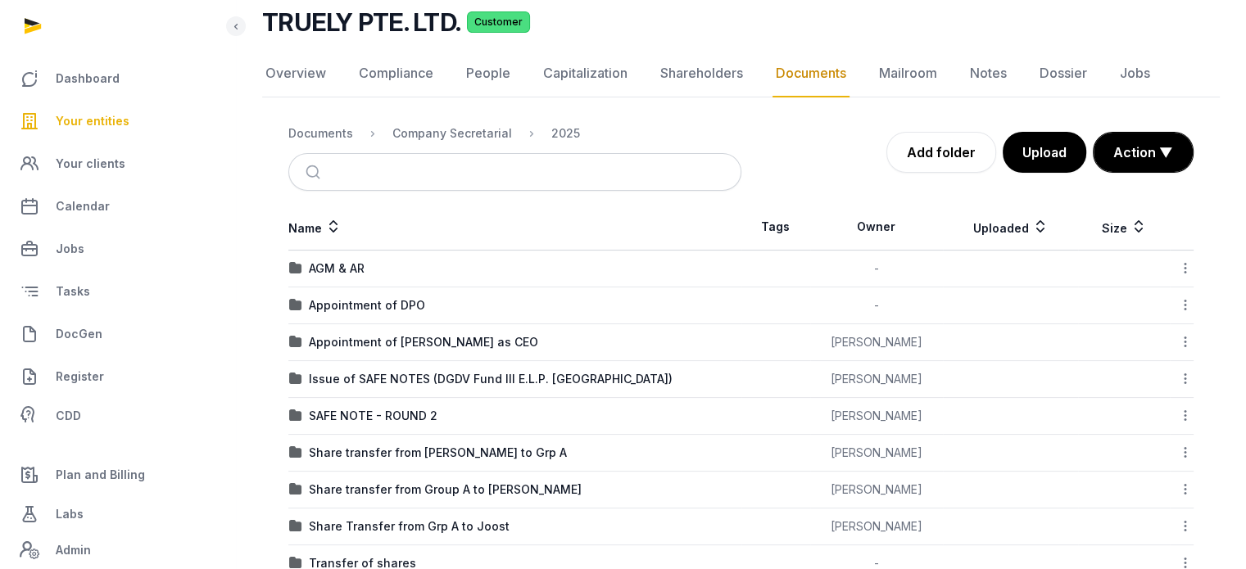
scroll to position [164, 0]
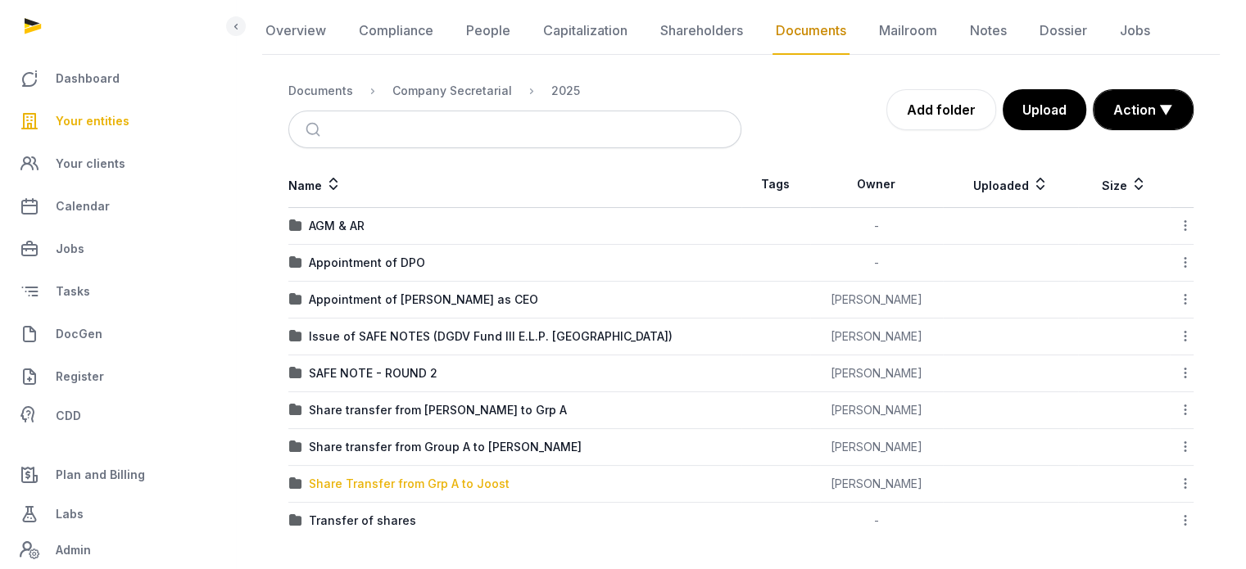
click at [397, 476] on div "Share Transfer from Grp A to Joost" at bounding box center [409, 484] width 201 height 16
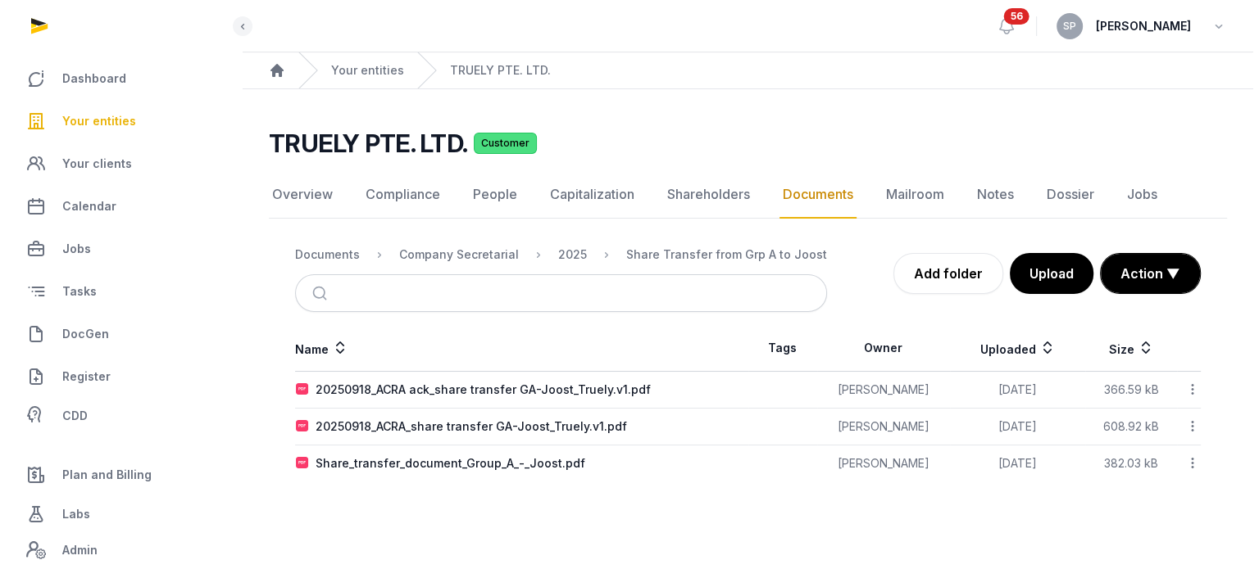
scroll to position [0, 0]
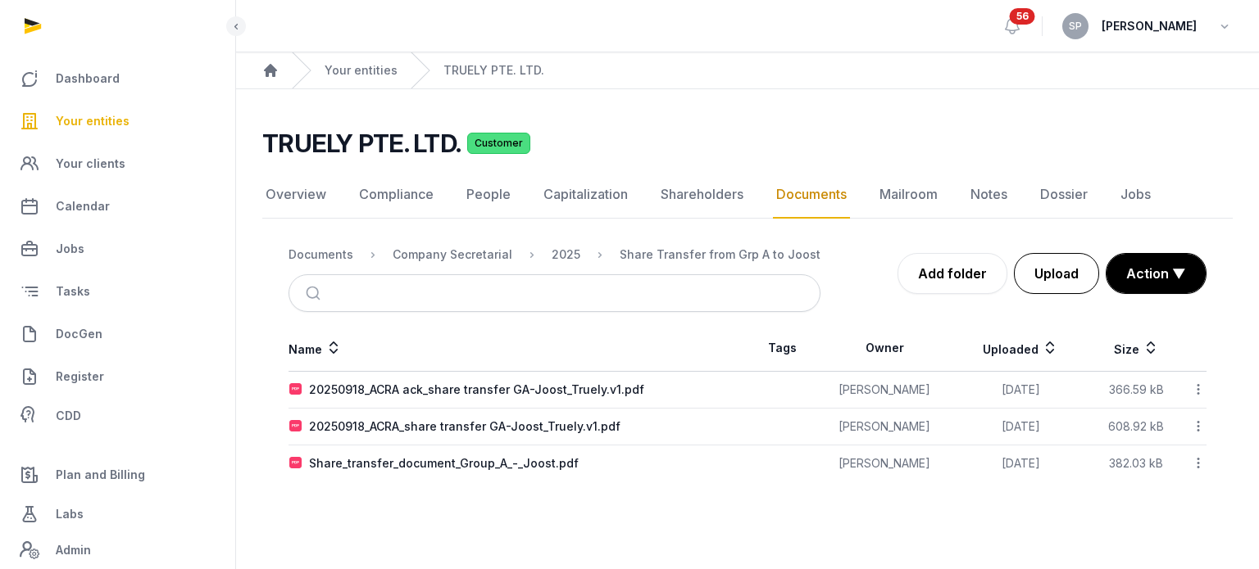
click at [1052, 275] on button "Upload" at bounding box center [1056, 273] width 85 height 41
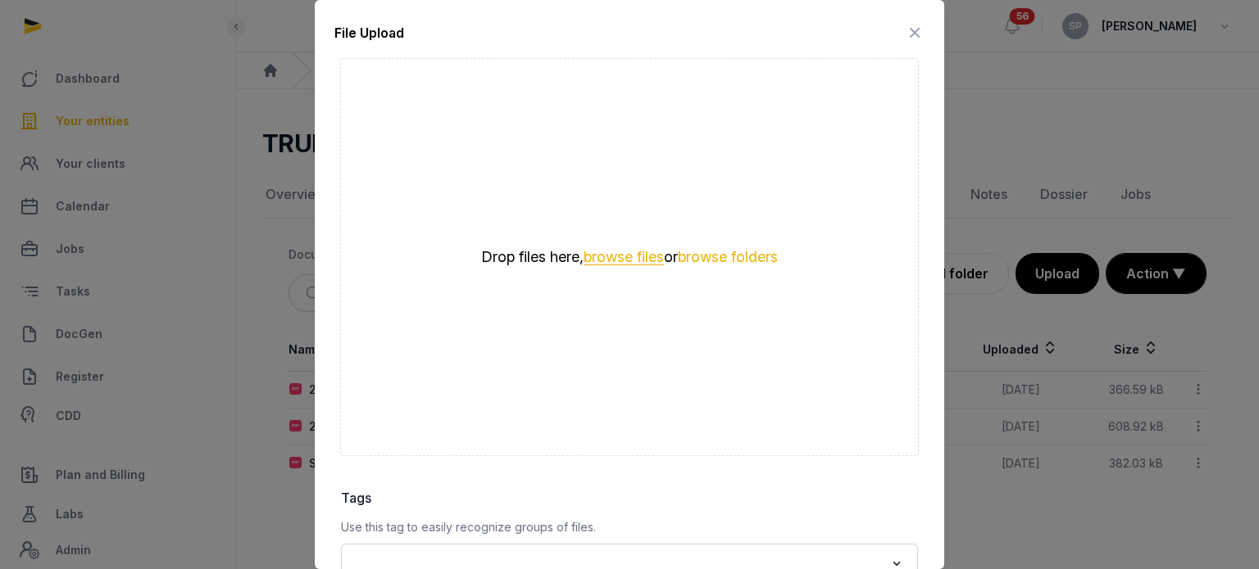
click at [648, 256] on button "browse files" at bounding box center [623, 258] width 80 height 16
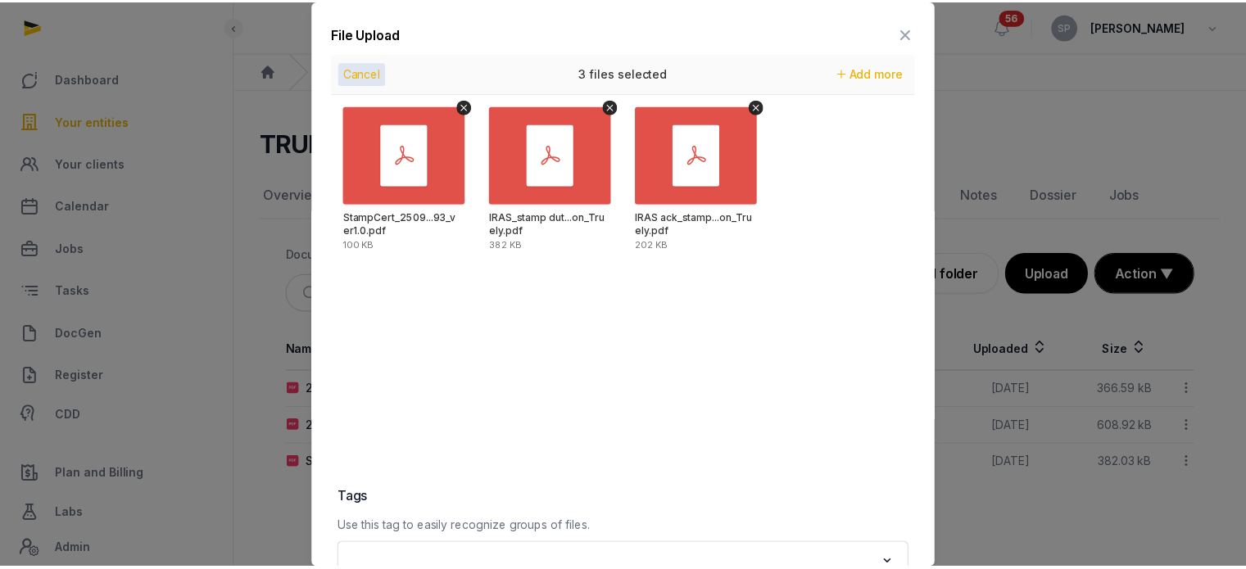
scroll to position [231, 0]
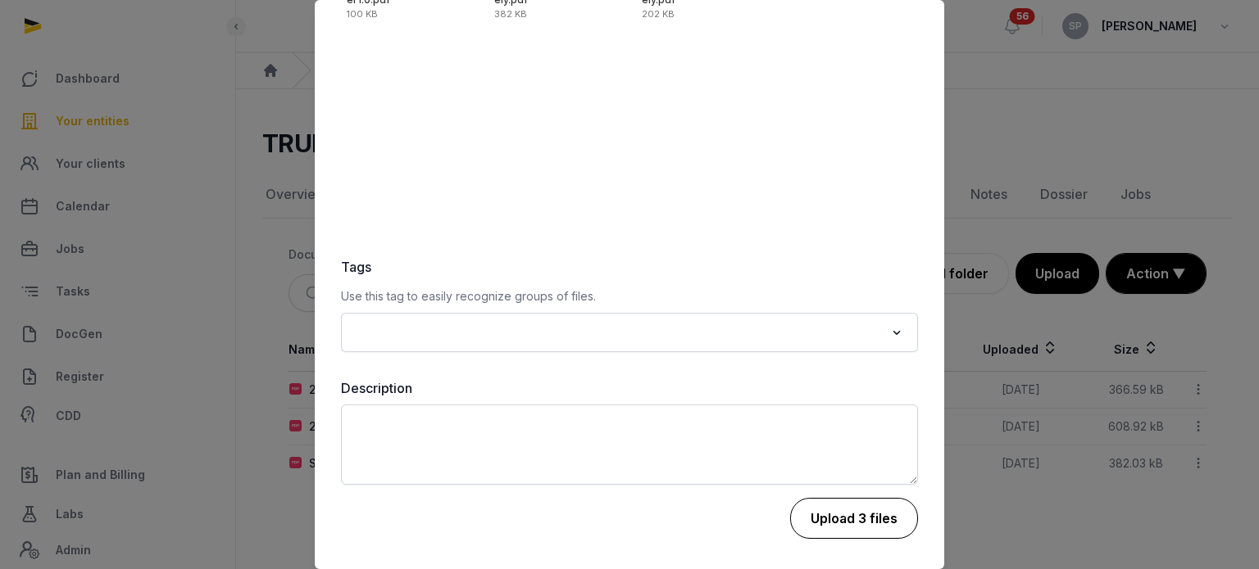
click at [860, 520] on button "Upload 3 files" at bounding box center [854, 518] width 128 height 41
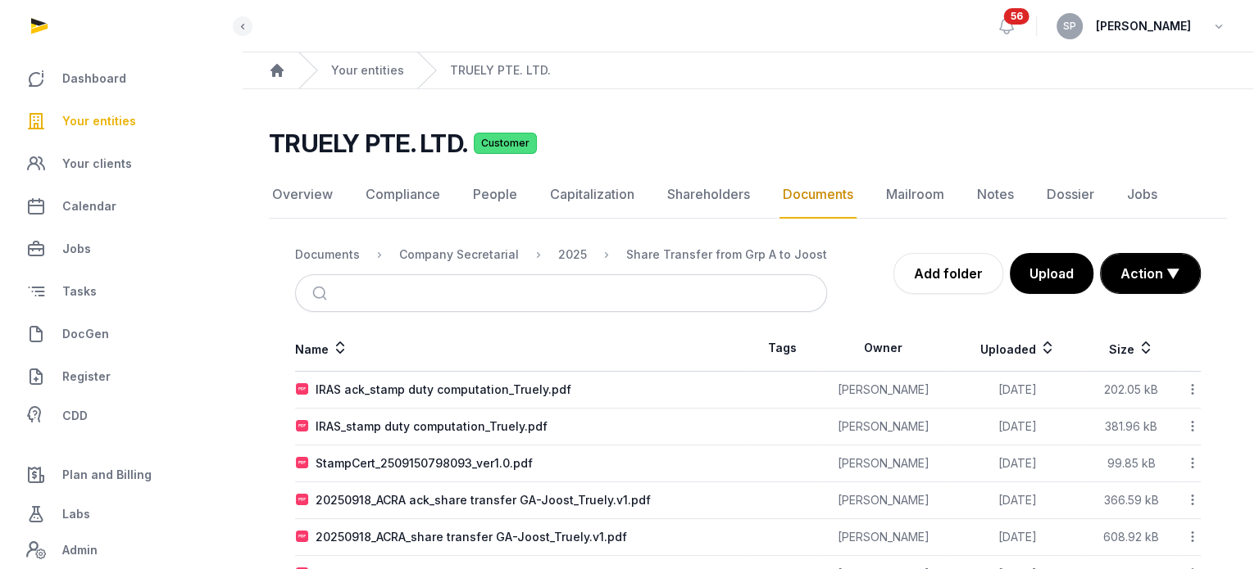
scroll to position [53, 0]
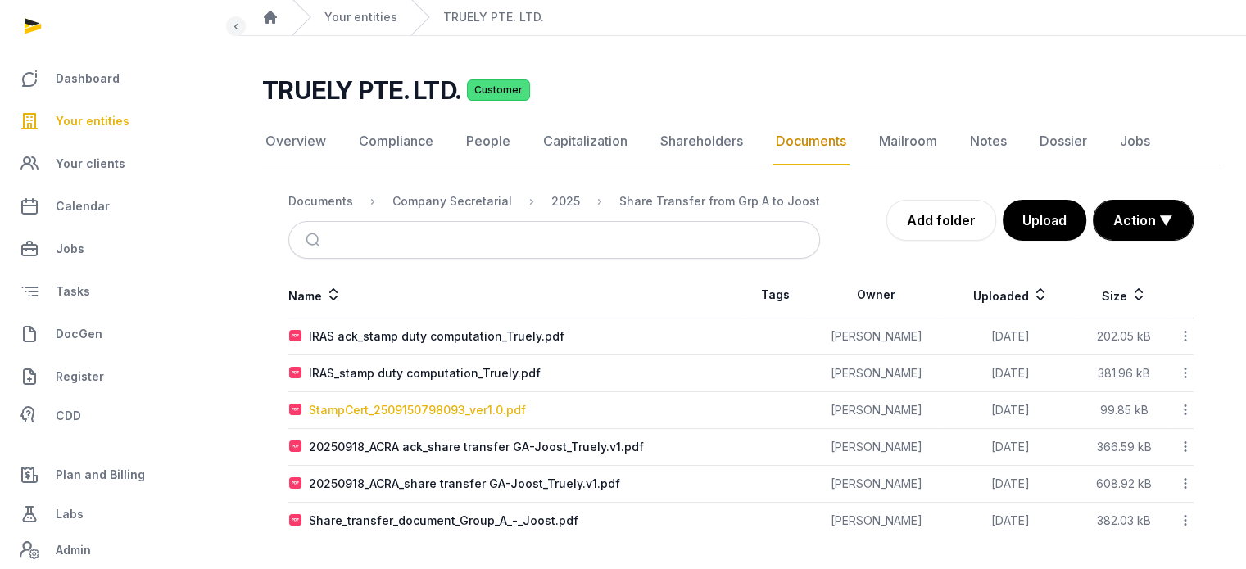
click at [437, 406] on div "StampCert_2509150798093_ver1.0.pdf" at bounding box center [417, 410] width 217 height 16
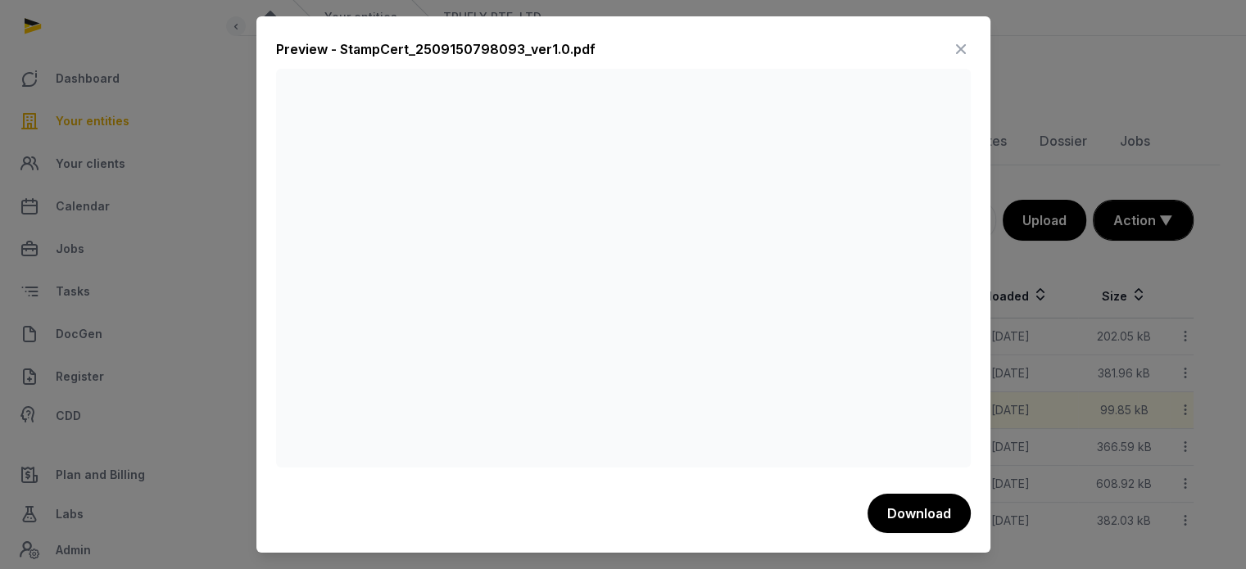
click at [960, 51] on icon at bounding box center [961, 49] width 20 height 26
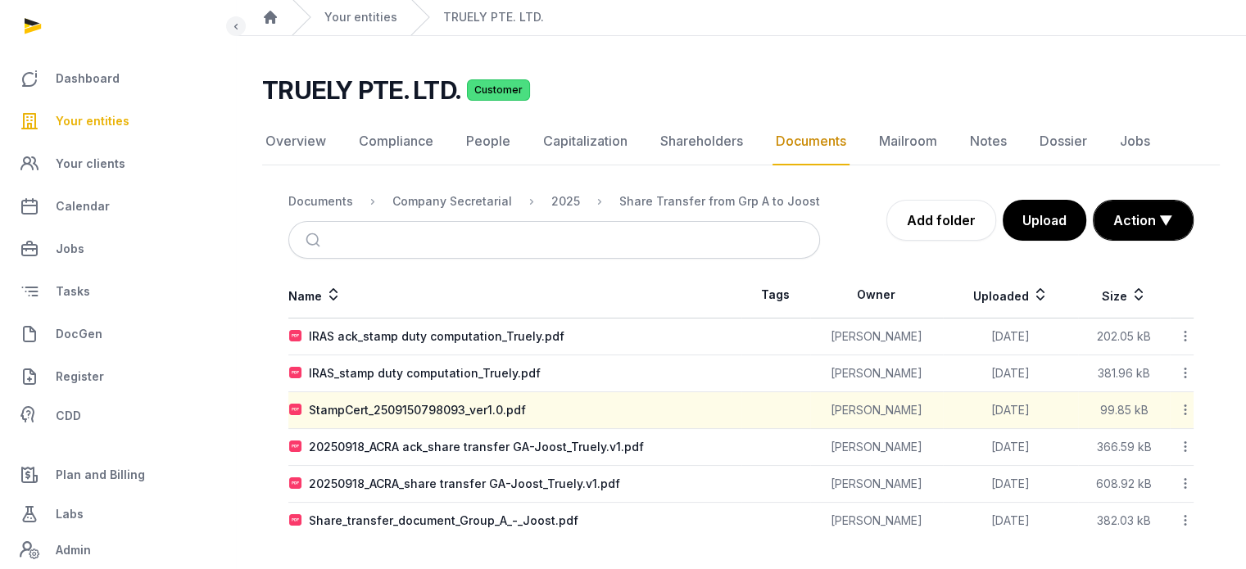
click at [1187, 412] on icon at bounding box center [1185, 410] width 15 height 17
click at [1163, 540] on div "Copy link" at bounding box center [1127, 541] width 131 height 29
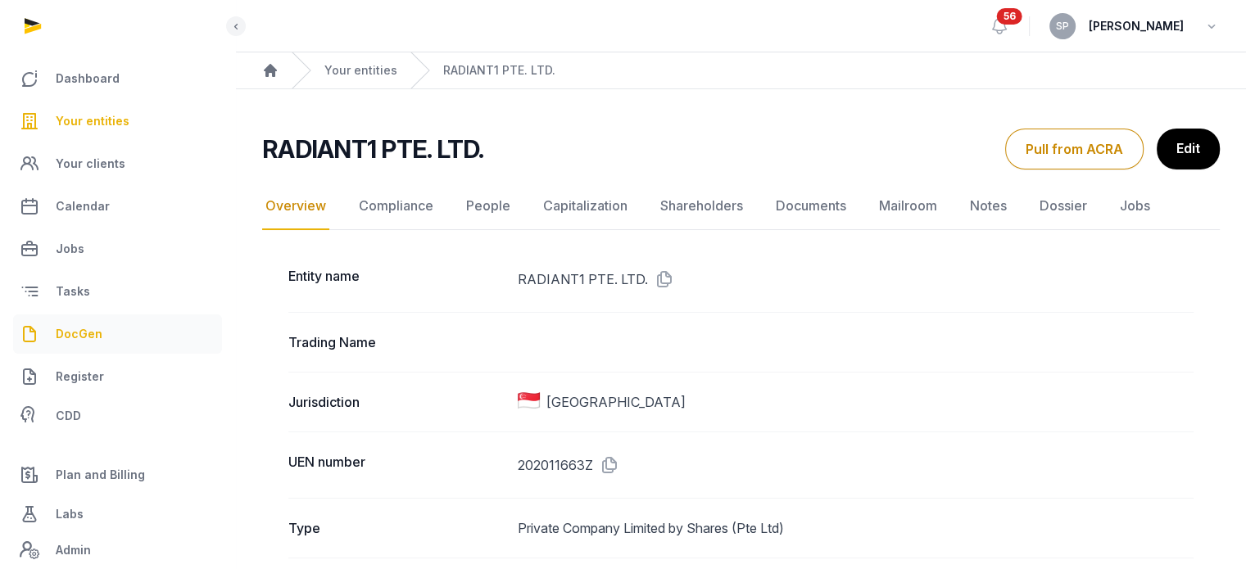
click at [107, 334] on link "DocGen" at bounding box center [117, 334] width 209 height 39
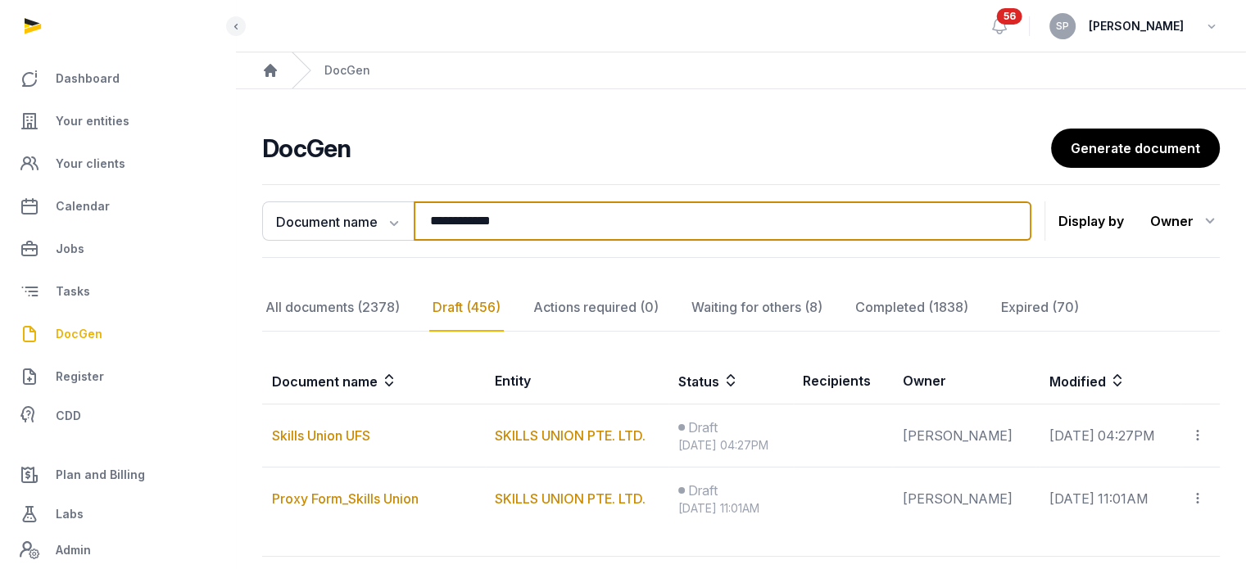
click at [541, 222] on input "**********" at bounding box center [723, 221] width 618 height 39
type input "*"
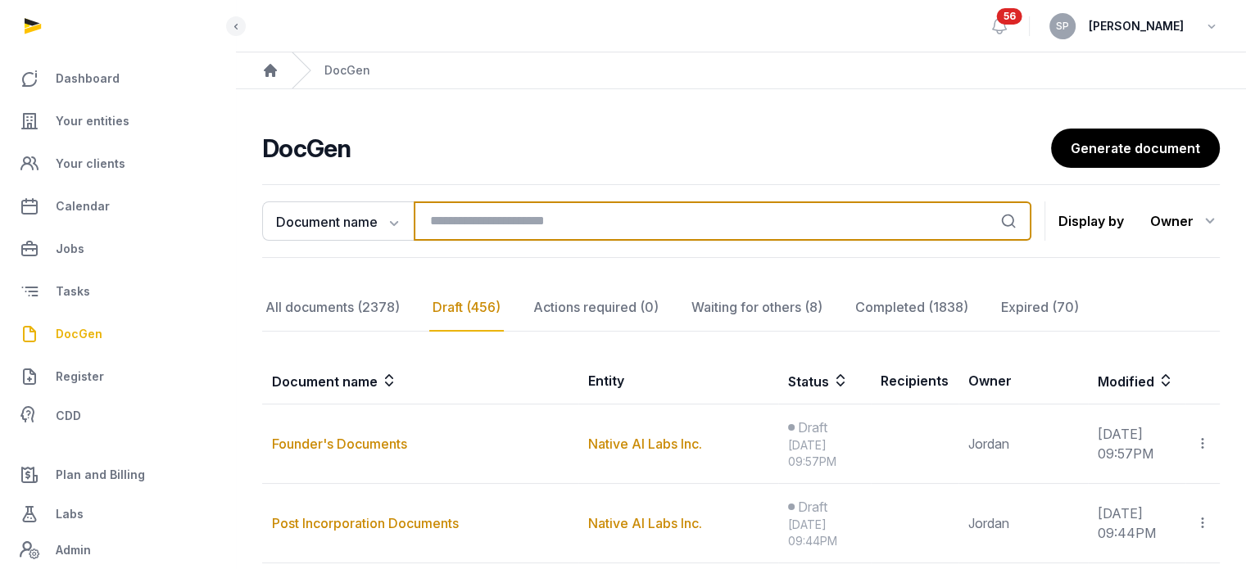
scroll to position [129, 0]
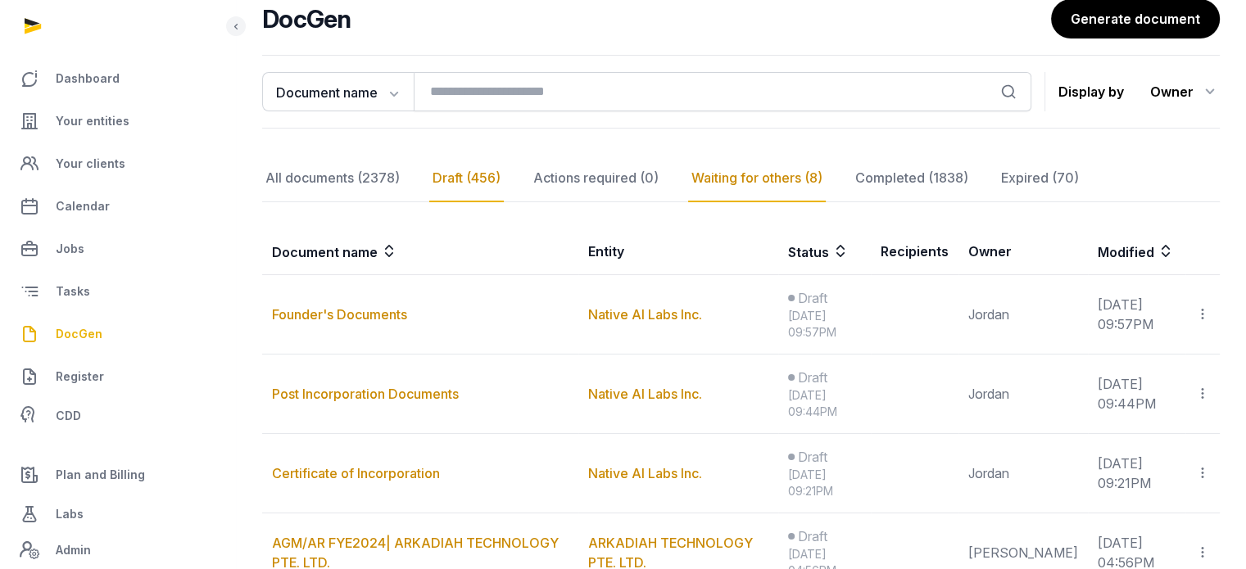
click at [806, 170] on div "Waiting for others (8)" at bounding box center [757, 179] width 138 height 48
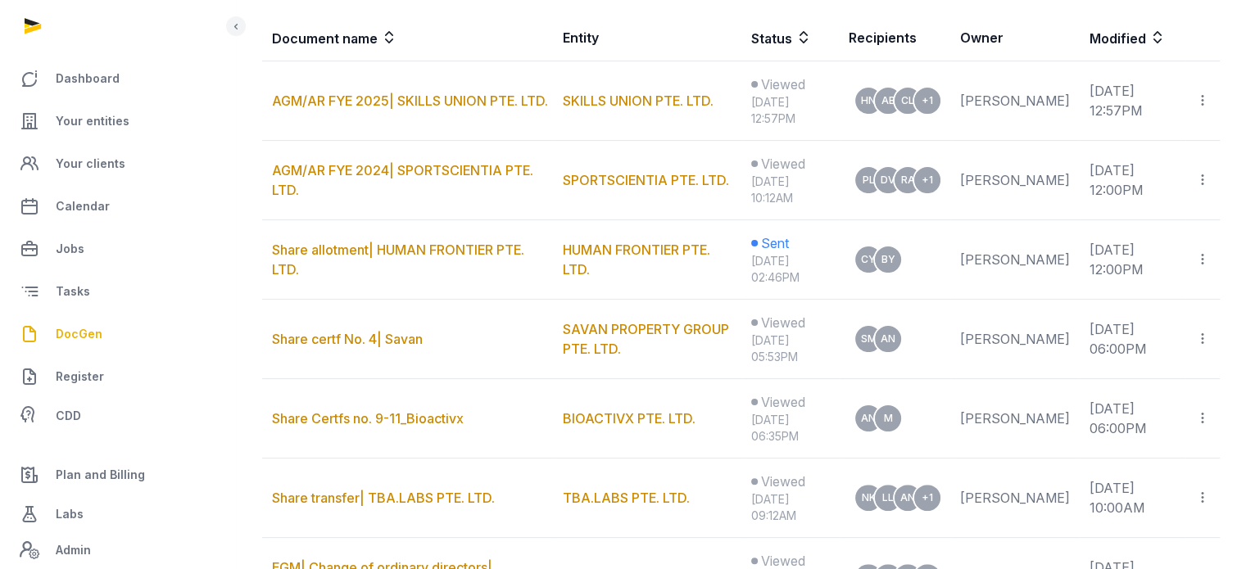
scroll to position [371, 0]
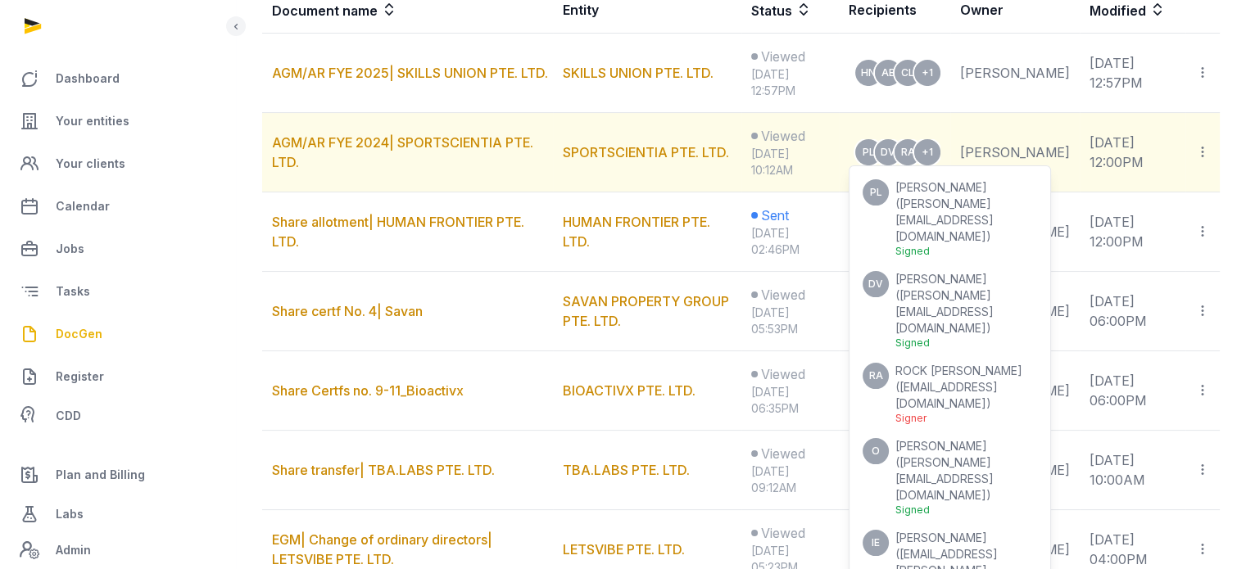
click at [1037, 530] on li "IE Imran Ellahi ( imran.ellahi@mail.com ) Signed" at bounding box center [950, 569] width 175 height 79
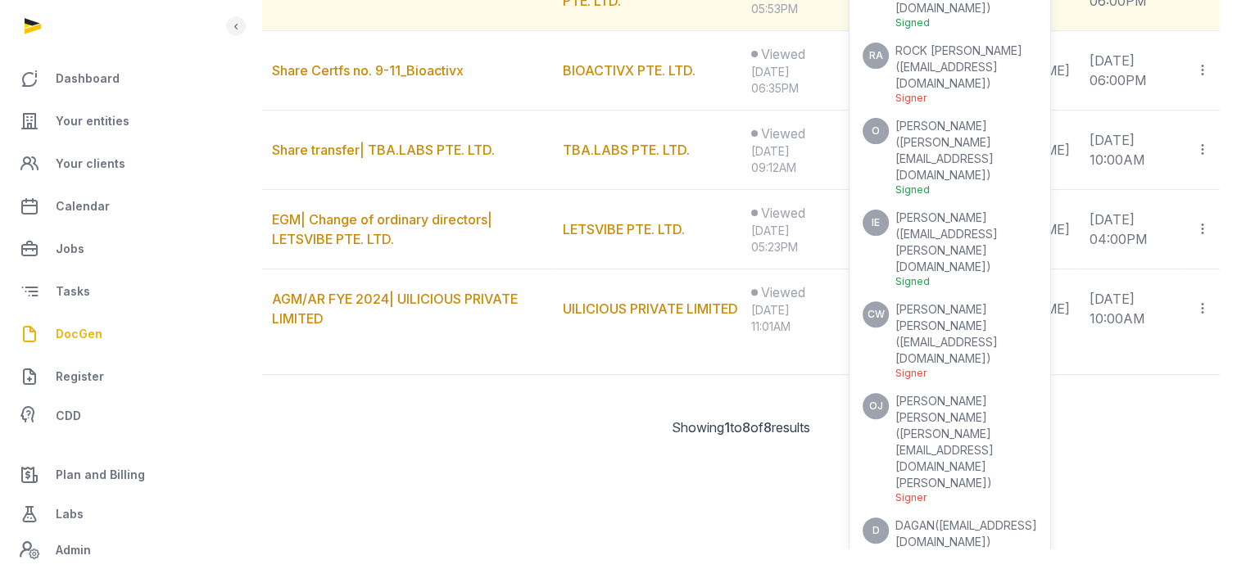
scroll to position [0, 0]
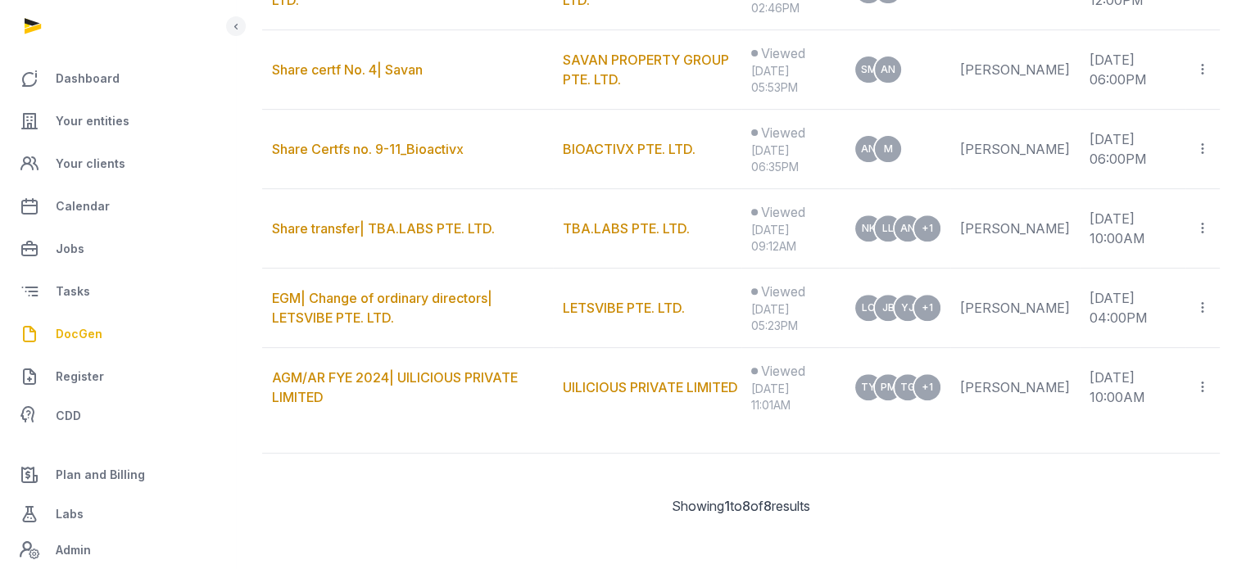
click at [226, 29] on div at bounding box center [118, 26] width 236 height 52
click at [243, 25] on div at bounding box center [236, 26] width 20 height 20
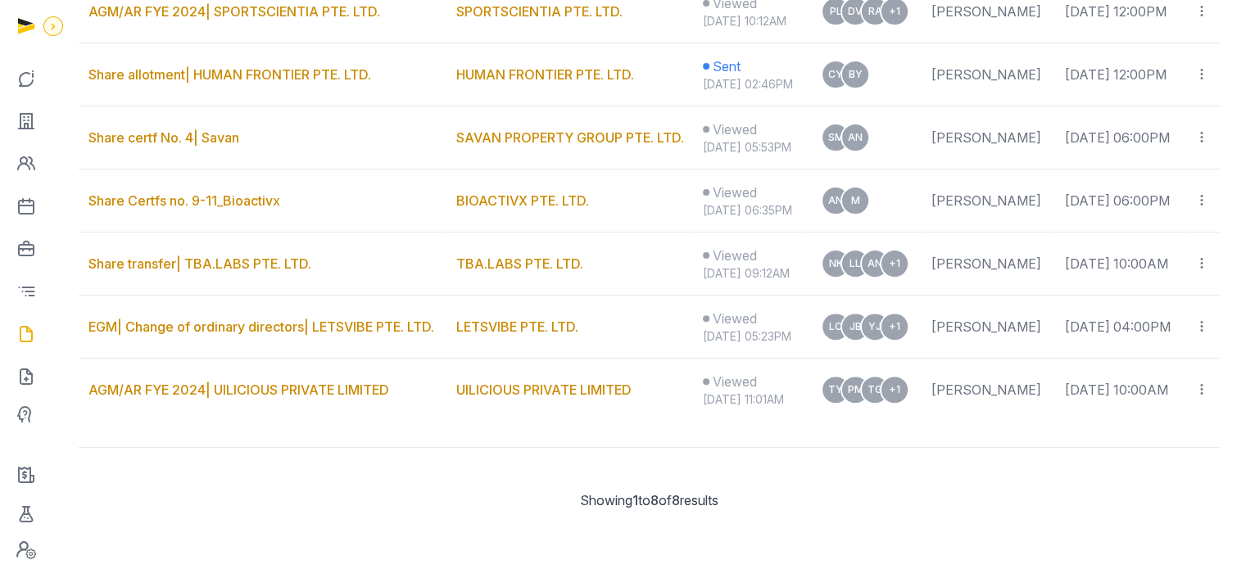
scroll to position [560, 0]
